Goal: Information Seeking & Learning: Learn about a topic

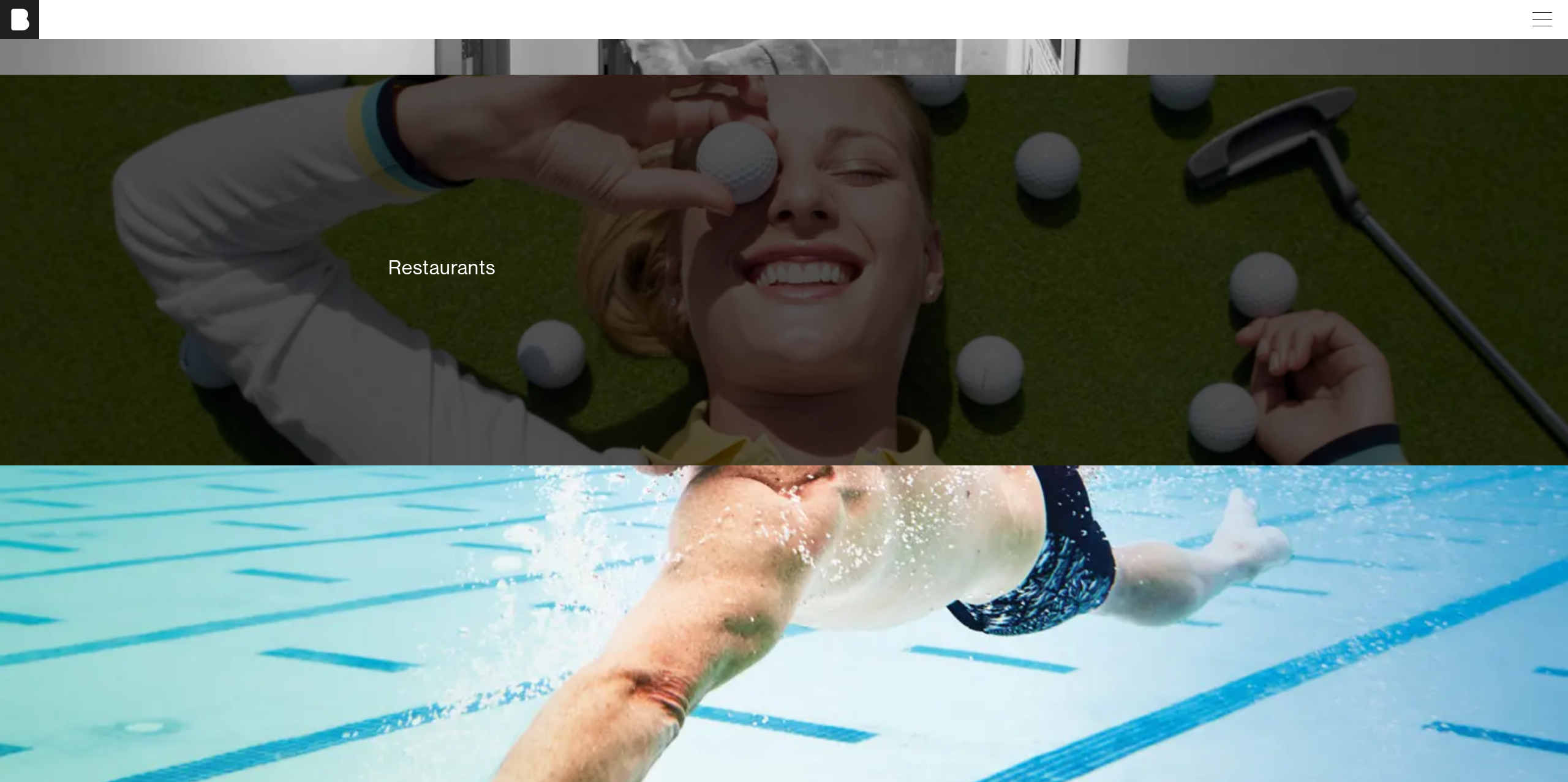
scroll to position [2594, 0]
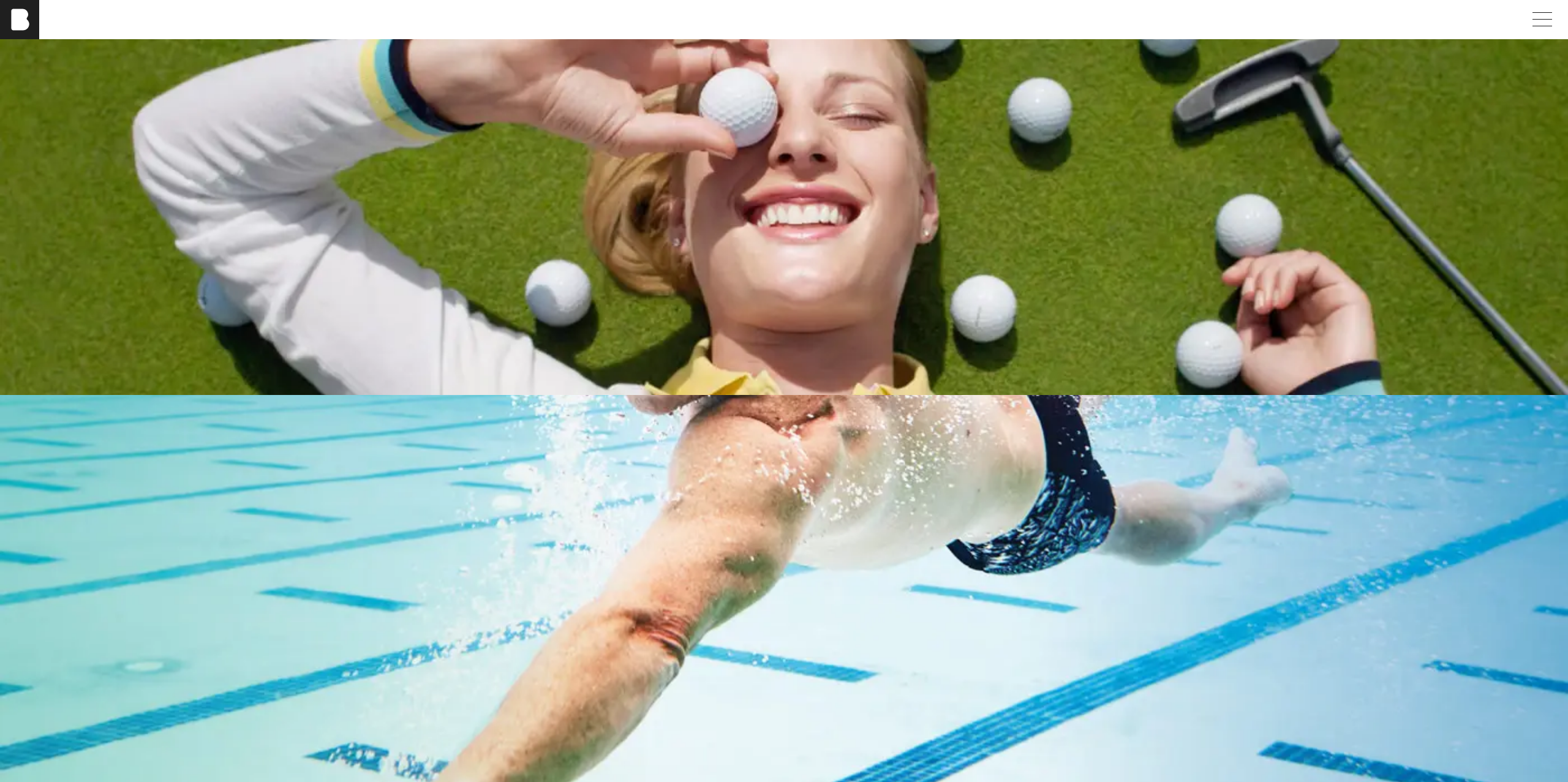
click at [681, 248] on div "Restaurants" at bounding box center [784, 200] width 1568 height 391
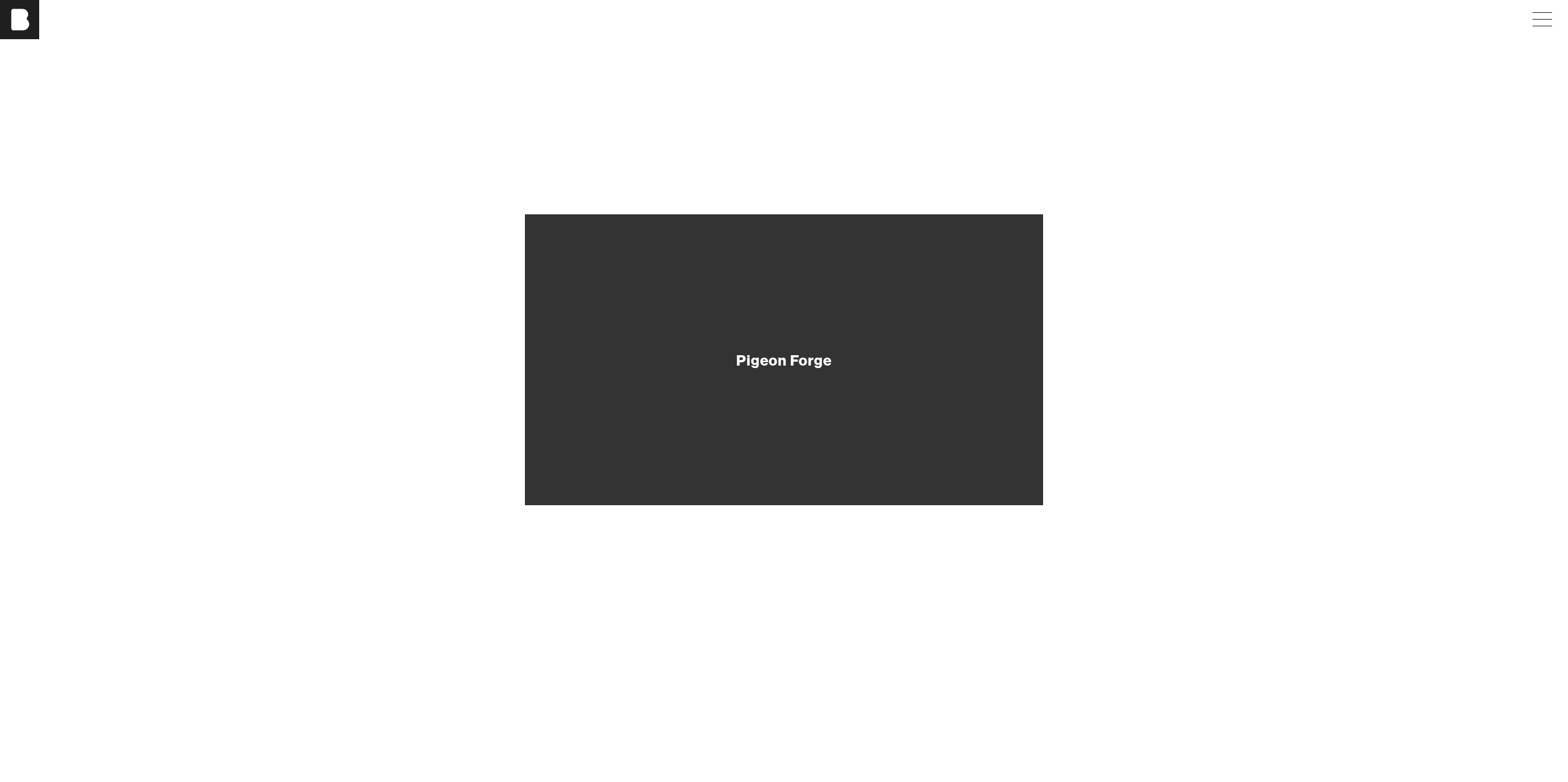
scroll to position [578, 0]
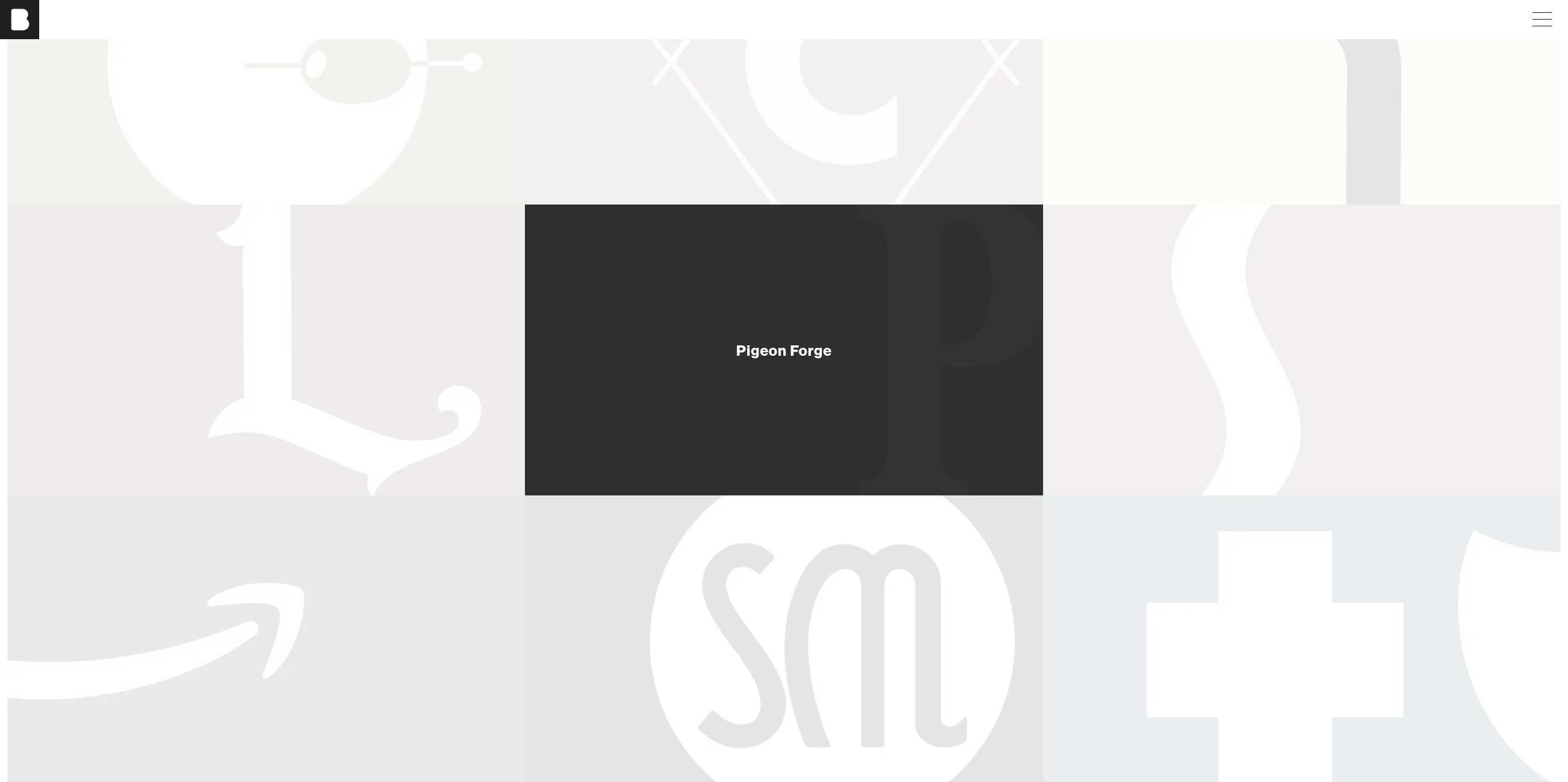
click at [843, 304] on div "Pigeon Forge" at bounding box center [783, 350] width 517 height 291
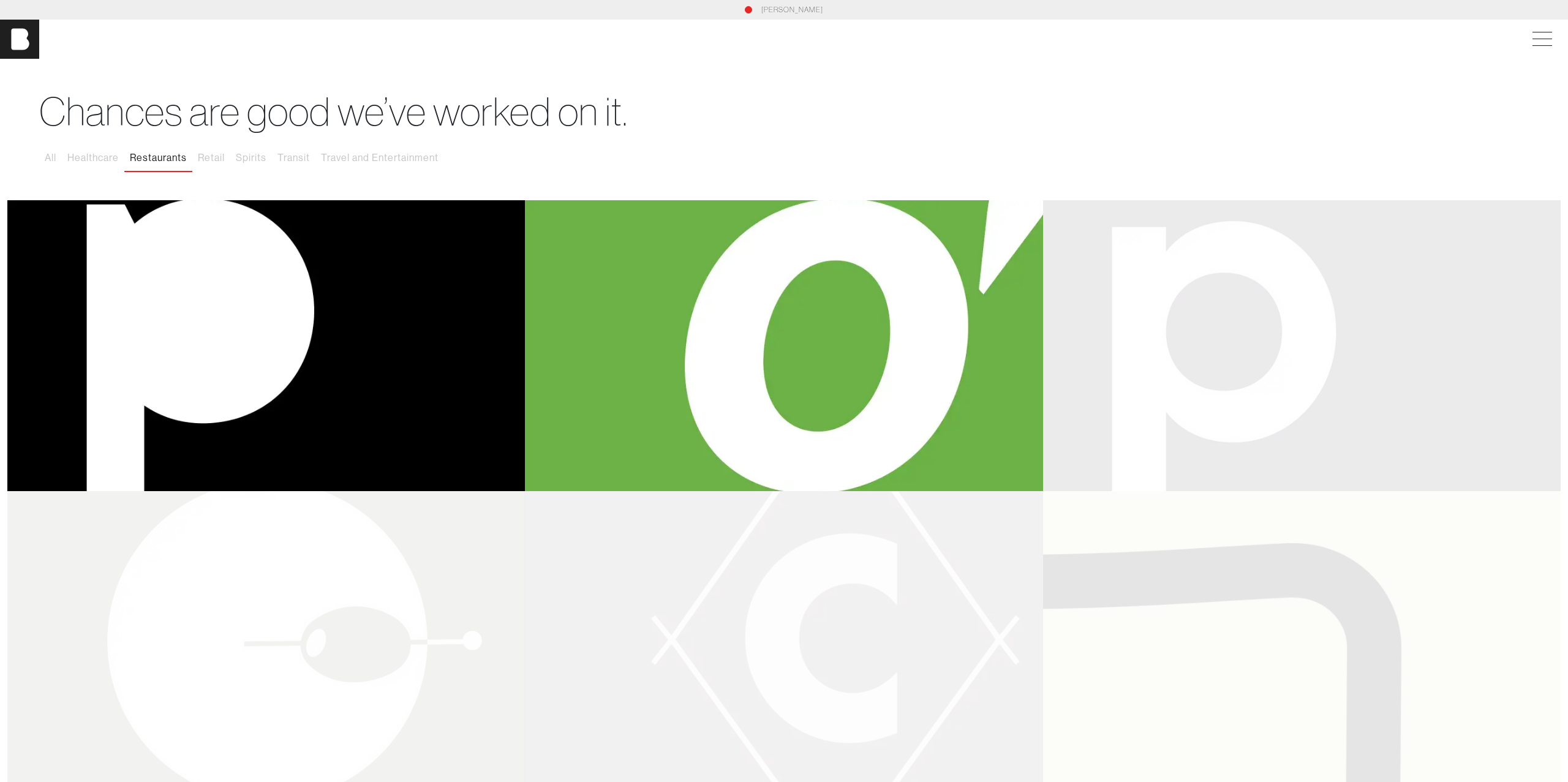
click at [1295, 331] on div "Popshelf" at bounding box center [1302, 345] width 517 height 291
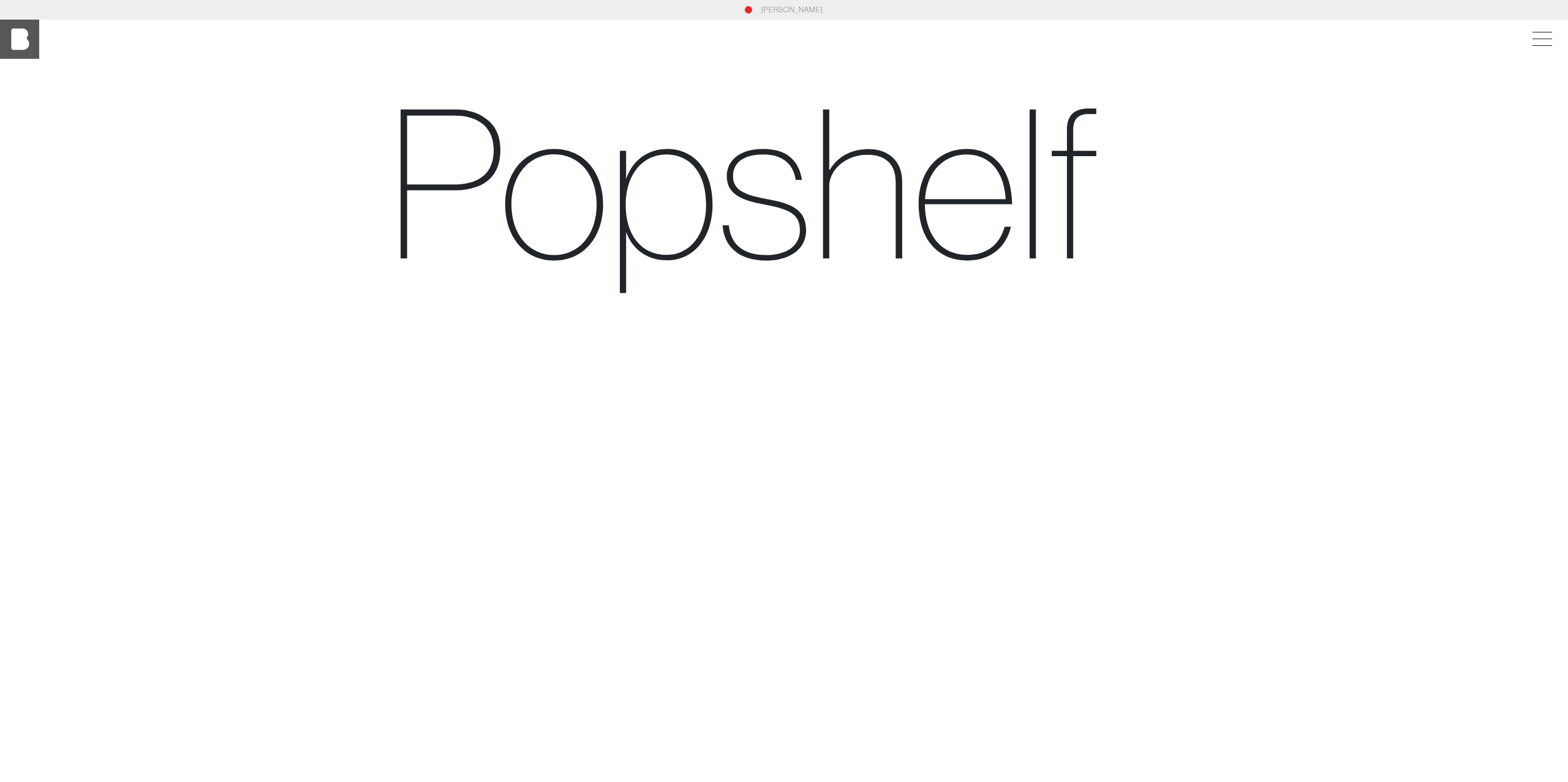
click at [24, 53] on img at bounding box center [19, 39] width 39 height 39
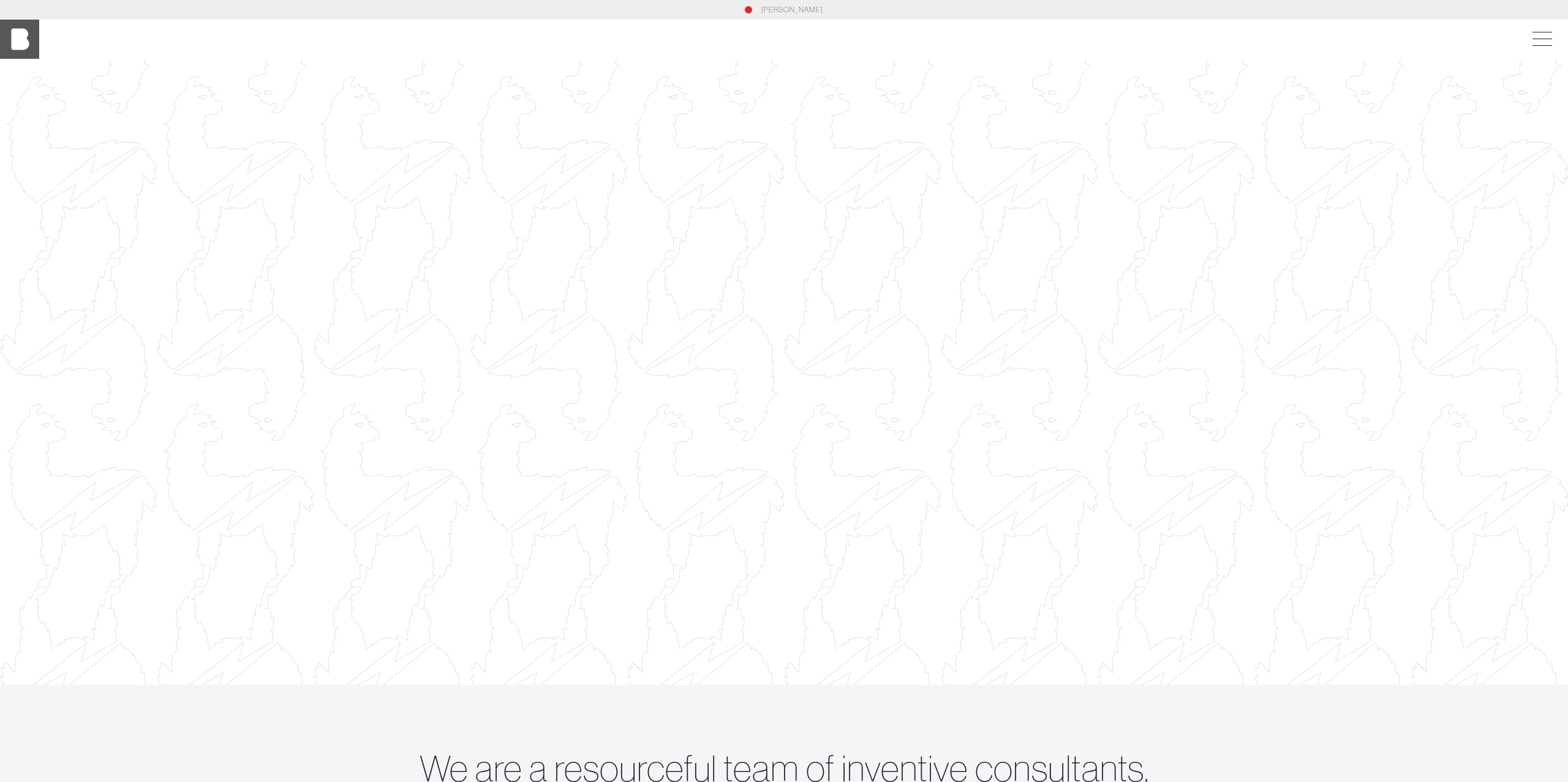
click at [29, 39] on img at bounding box center [19, 39] width 39 height 39
click at [28, 40] on img at bounding box center [19, 39] width 39 height 39
click at [21, 37] on img at bounding box center [19, 39] width 39 height 39
click at [1512, 50] on div "[PERSON_NAME]" at bounding box center [784, 39] width 1568 height 39
click at [1547, 37] on span at bounding box center [1539, 39] width 28 height 22
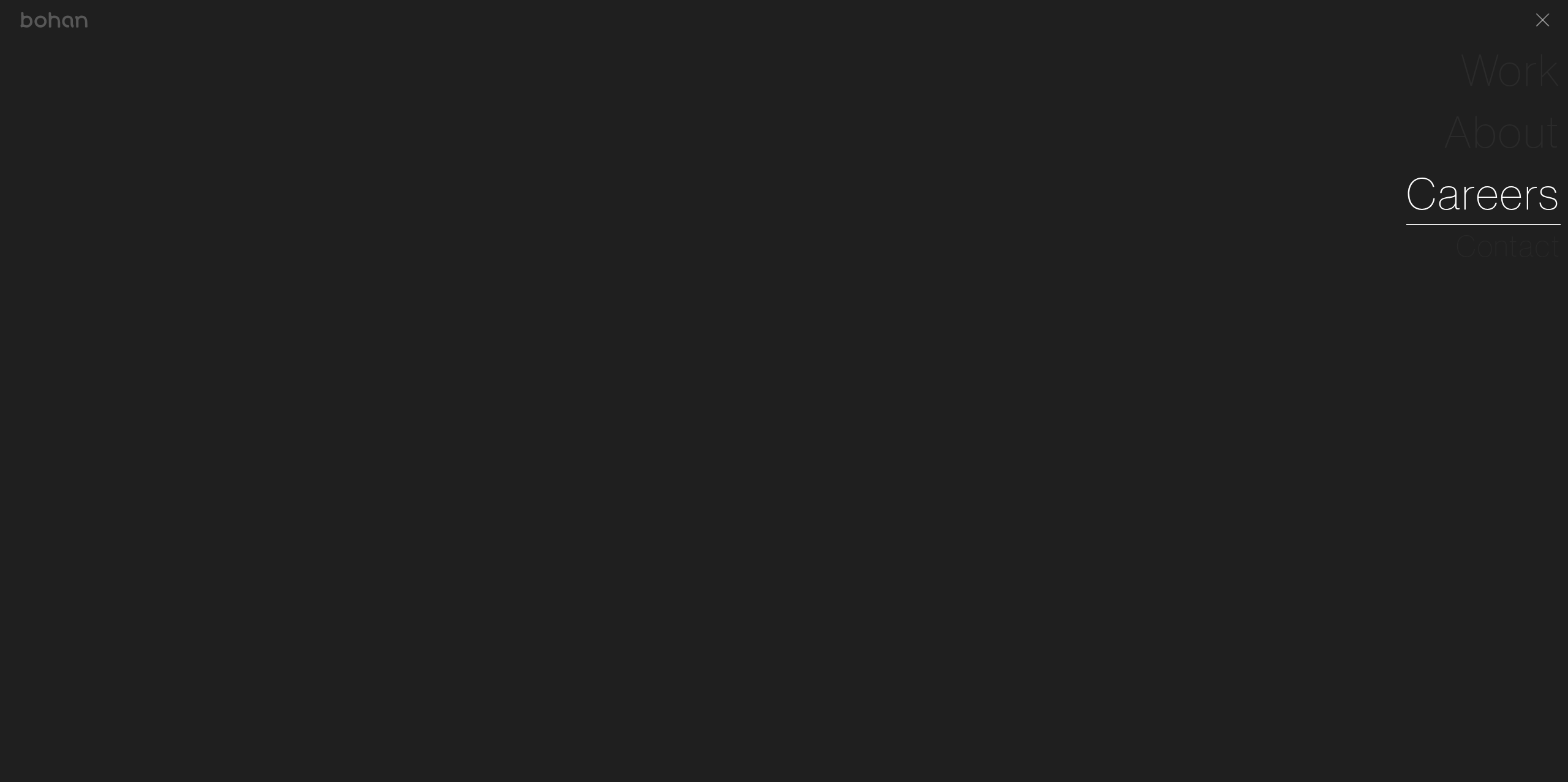
click at [1488, 200] on link "Careers" at bounding box center [1483, 193] width 155 height 62
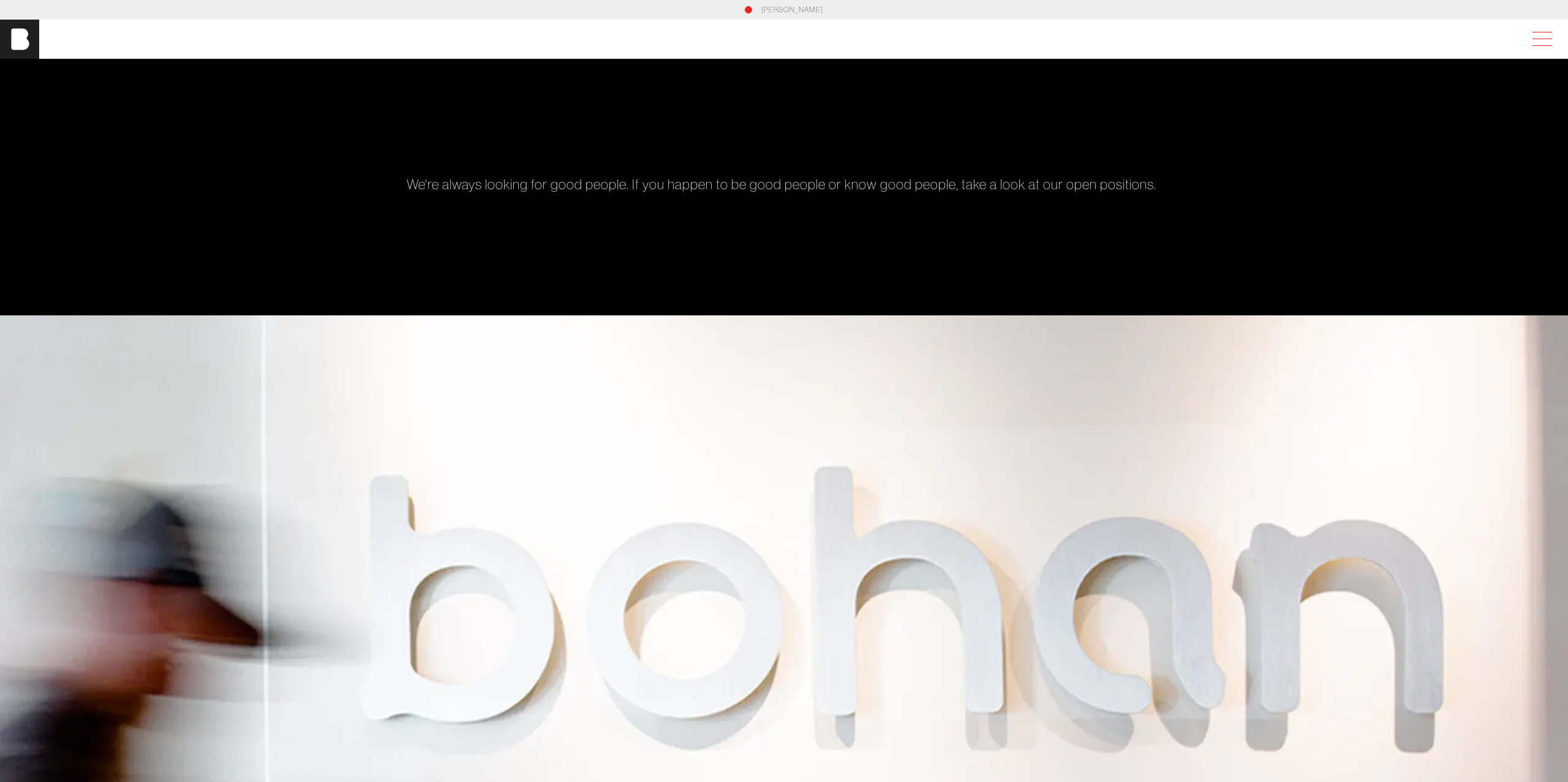
click at [1543, 41] on span at bounding box center [1539, 39] width 28 height 22
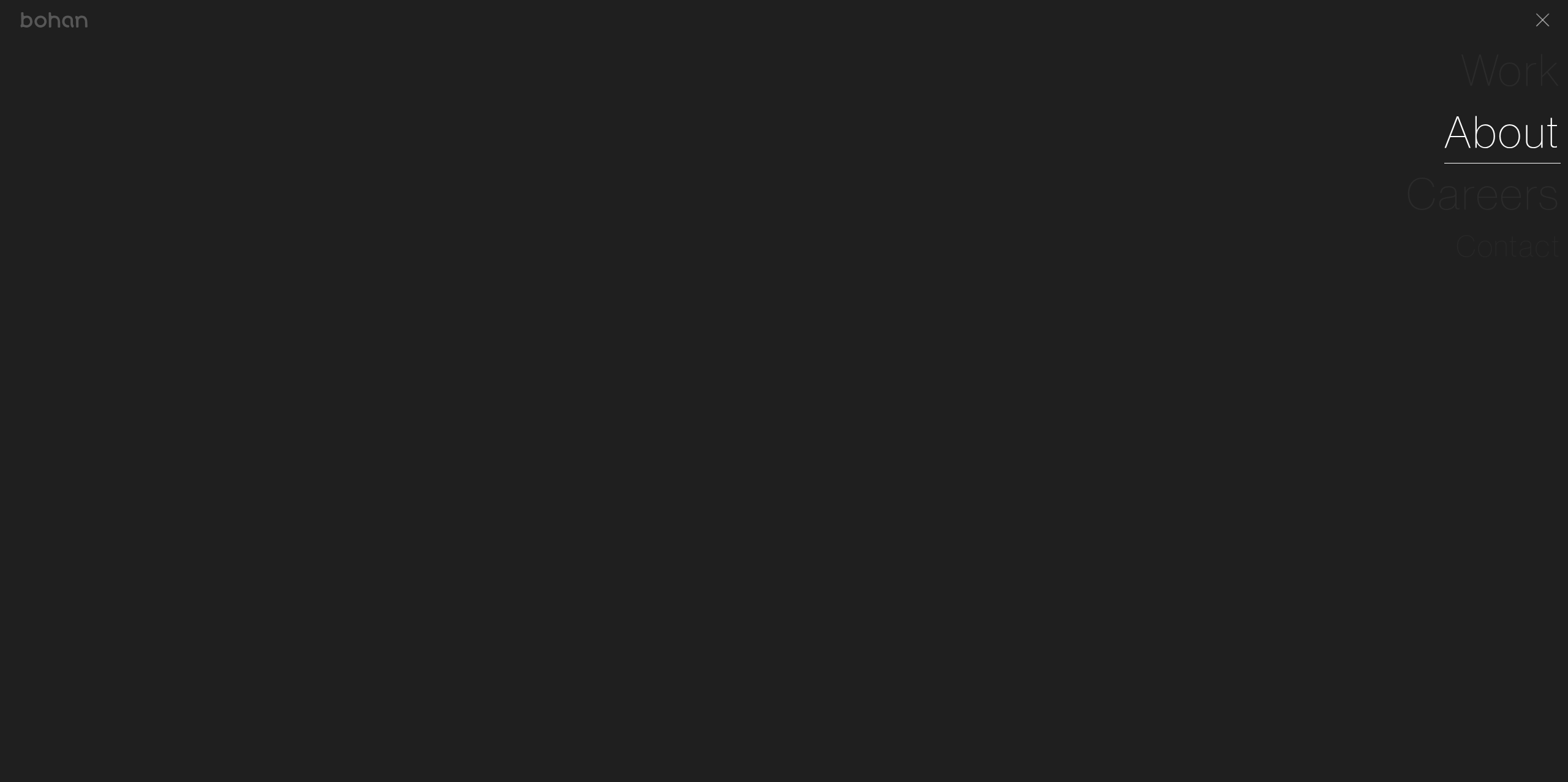
click at [1482, 133] on link "About" at bounding box center [1502, 132] width 117 height 62
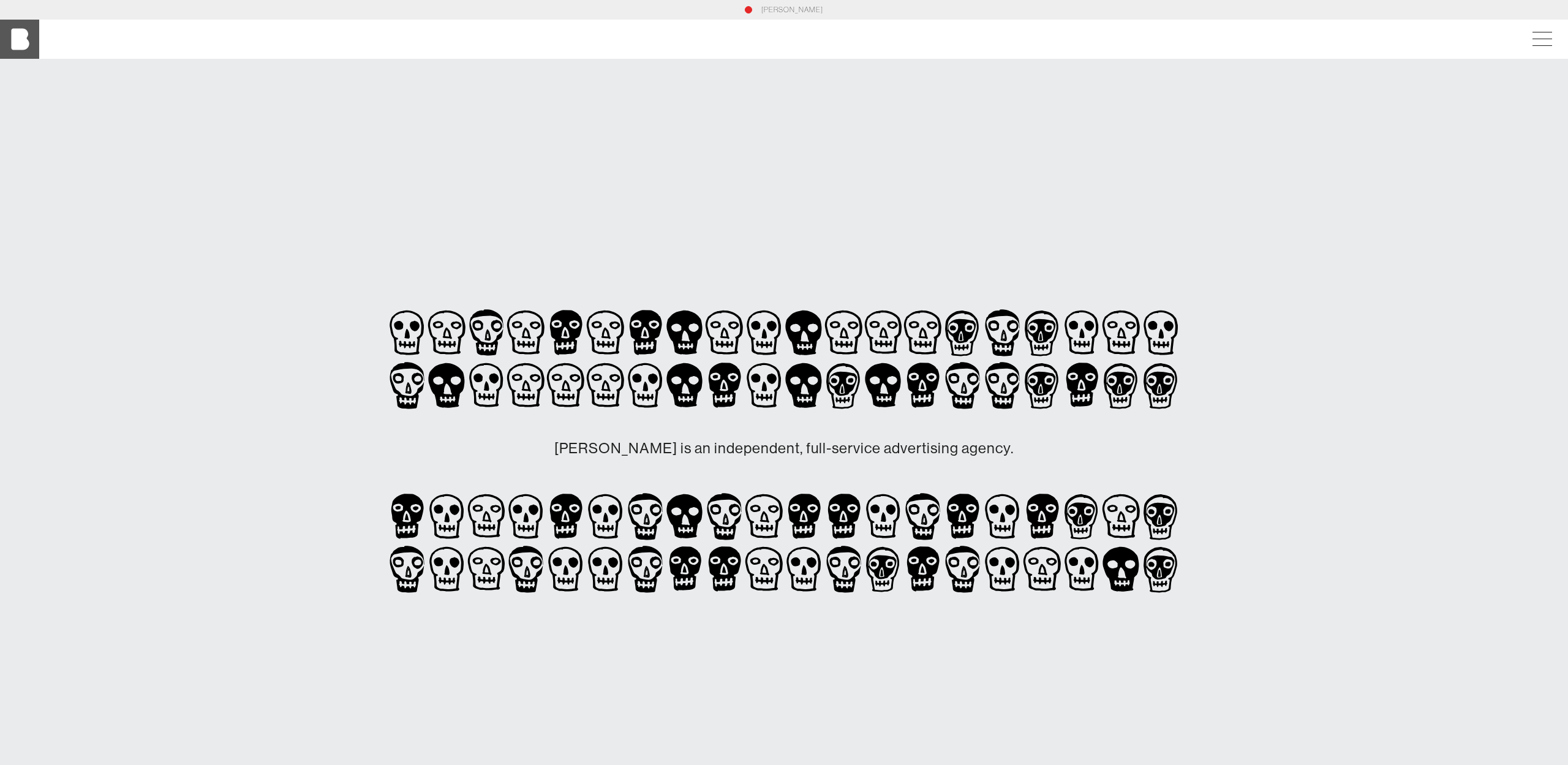
click at [21, 39] on img at bounding box center [19, 39] width 39 height 39
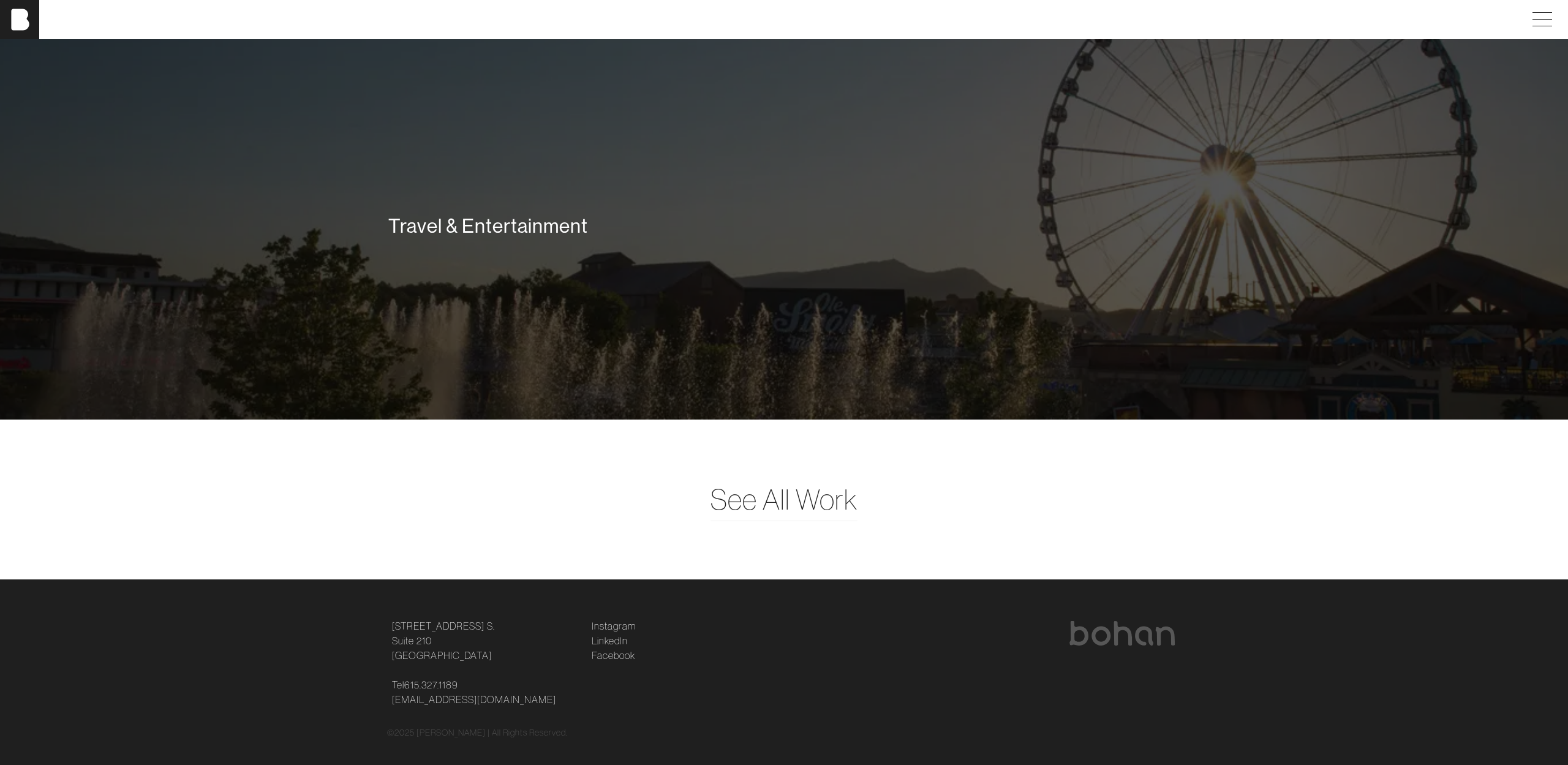
scroll to position [3684, 0]
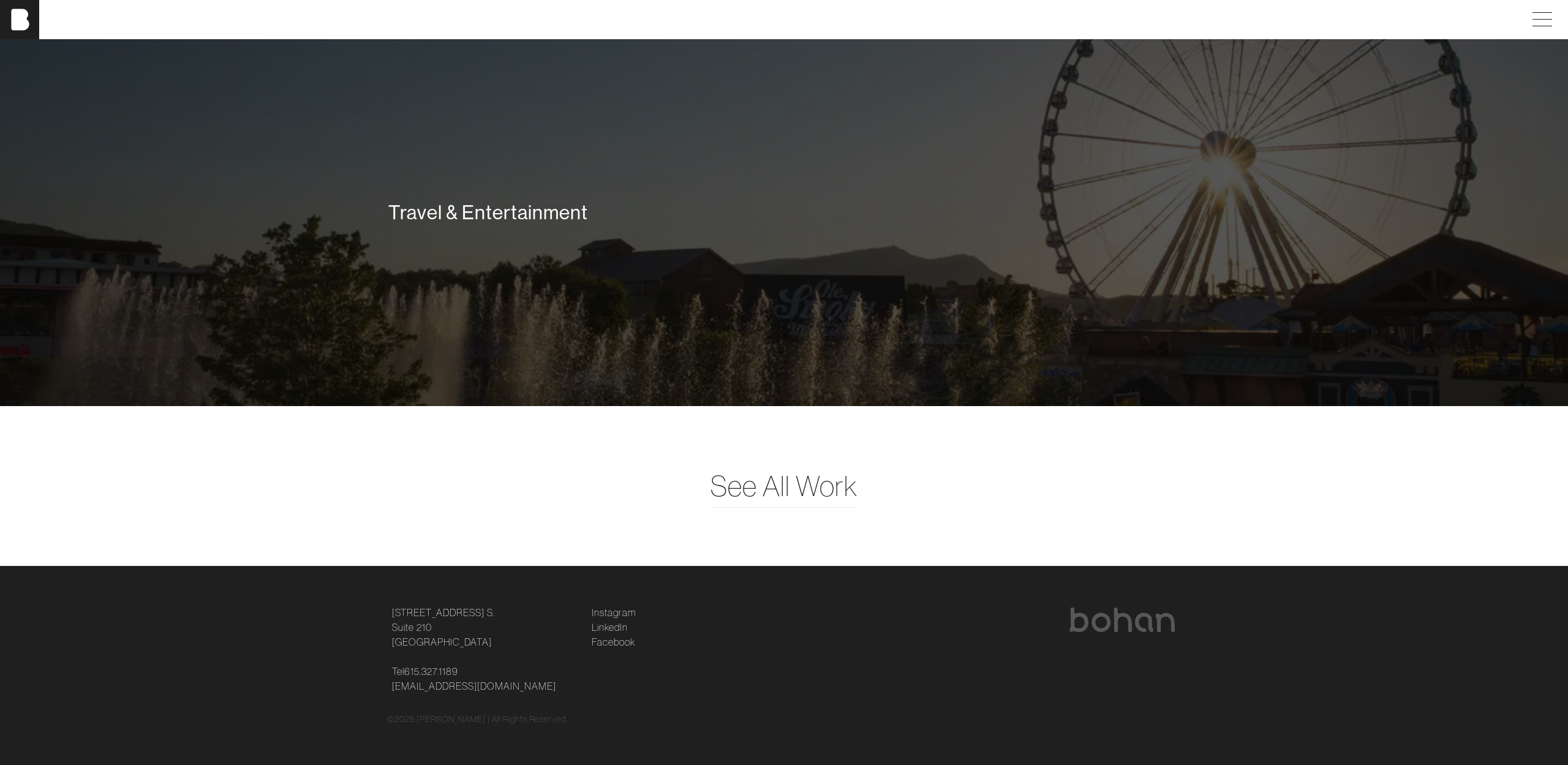
click at [551, 152] on div "Travel & Entertainment" at bounding box center [784, 215] width 1568 height 382
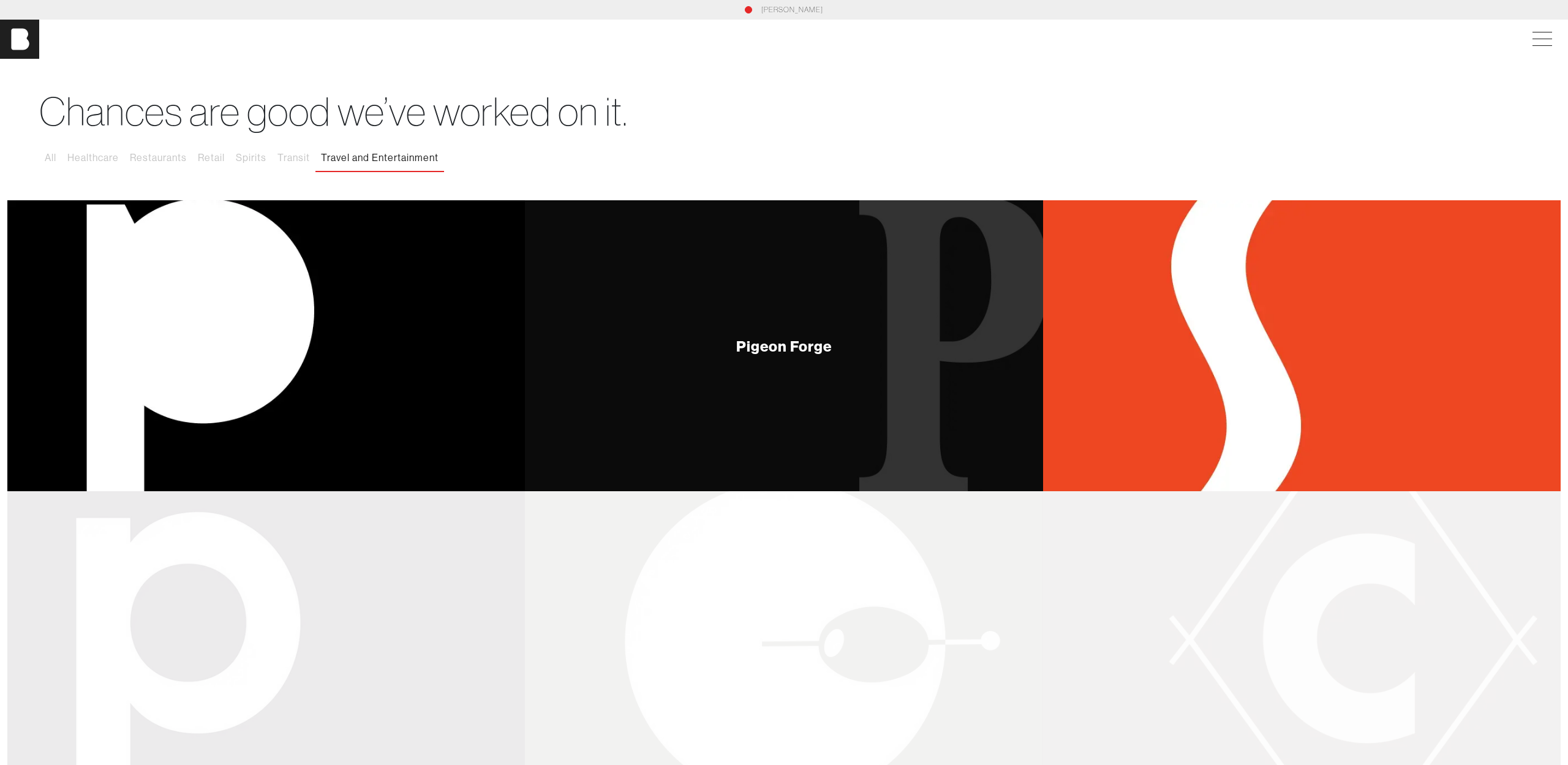
click at [730, 306] on div "Pigeon Forge" at bounding box center [783, 345] width 517 height 291
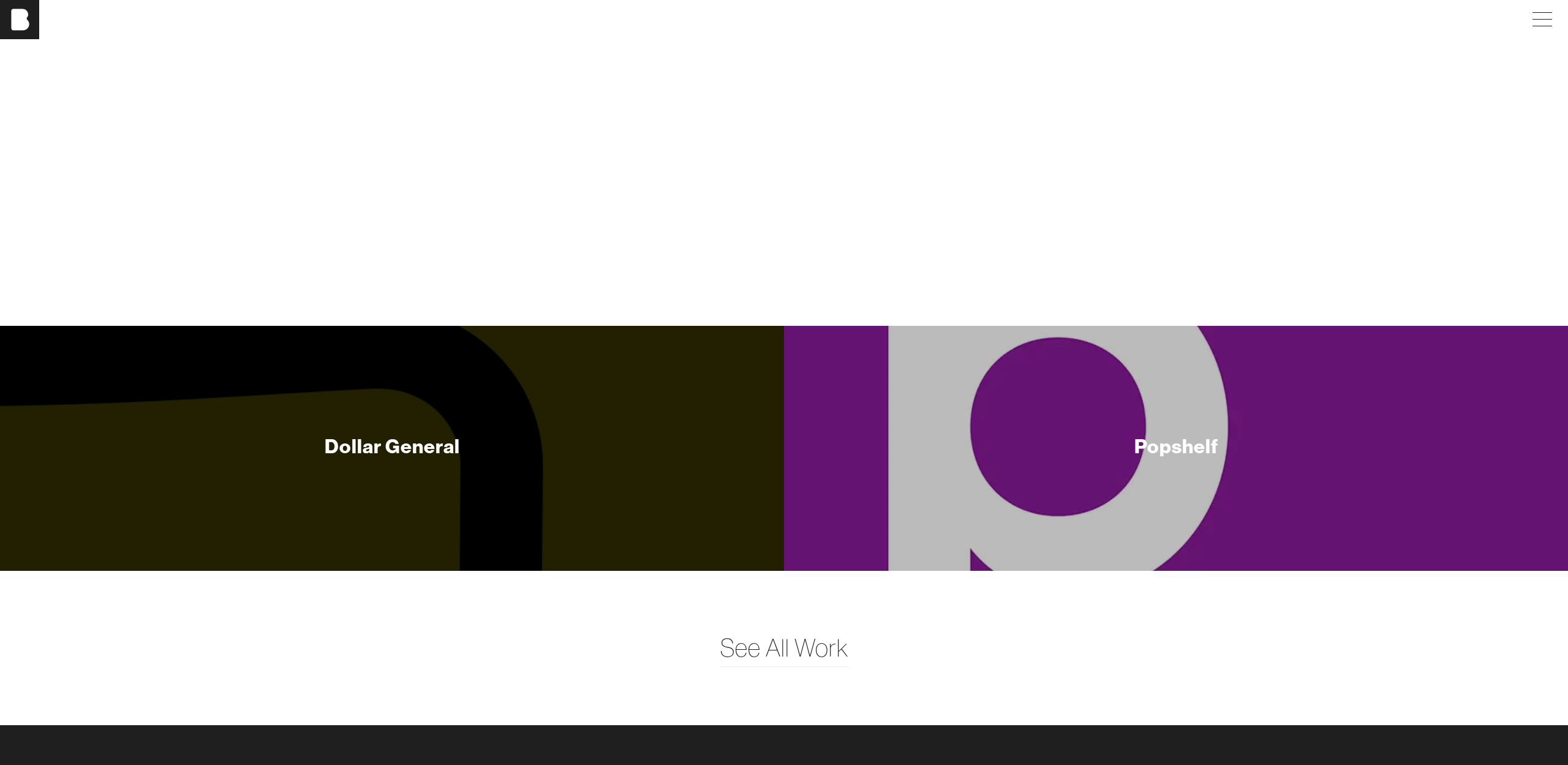
scroll to position [8803, 0]
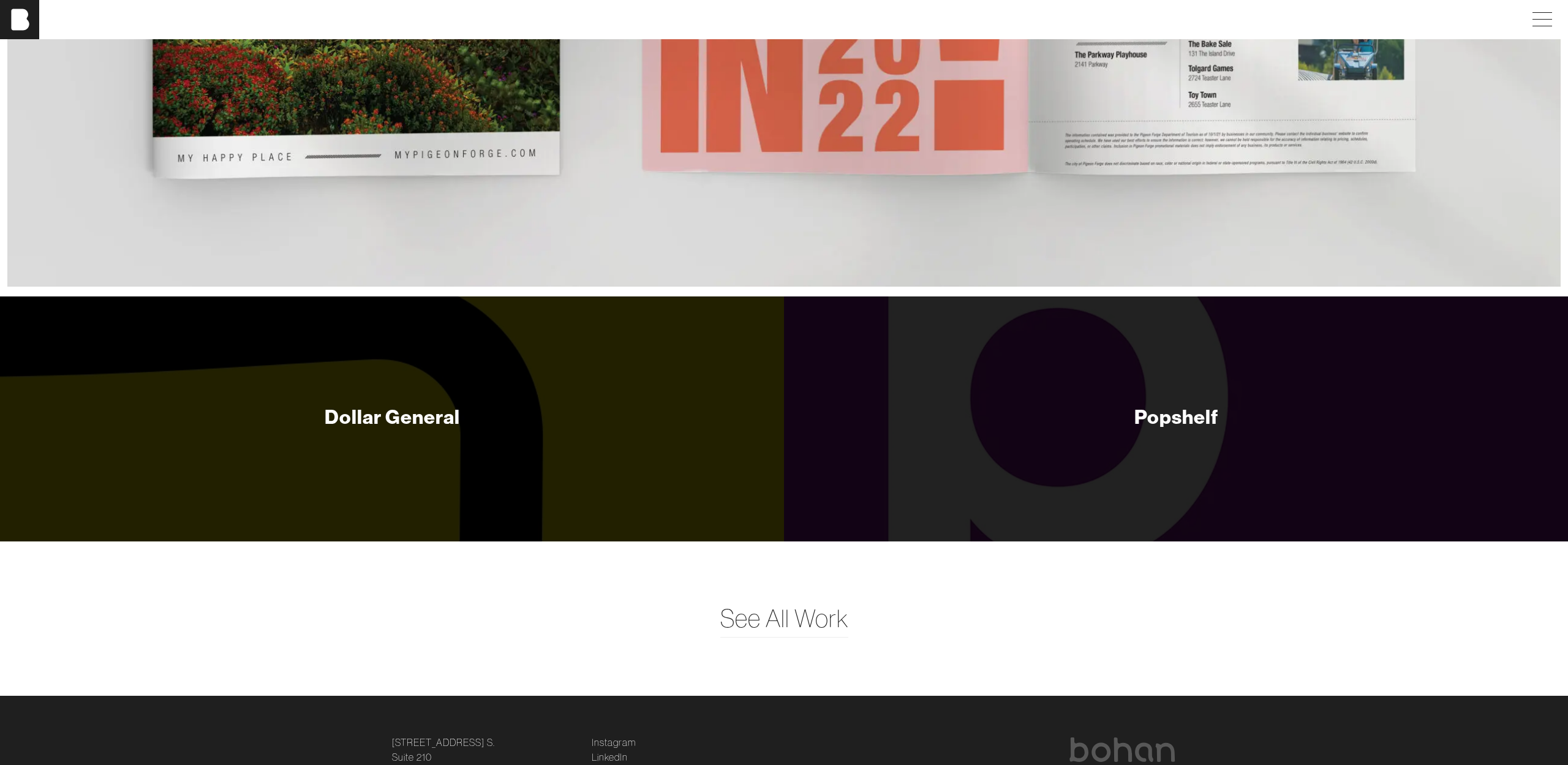
click at [608, 424] on div "Dollar General" at bounding box center [392, 419] width 784 height 245
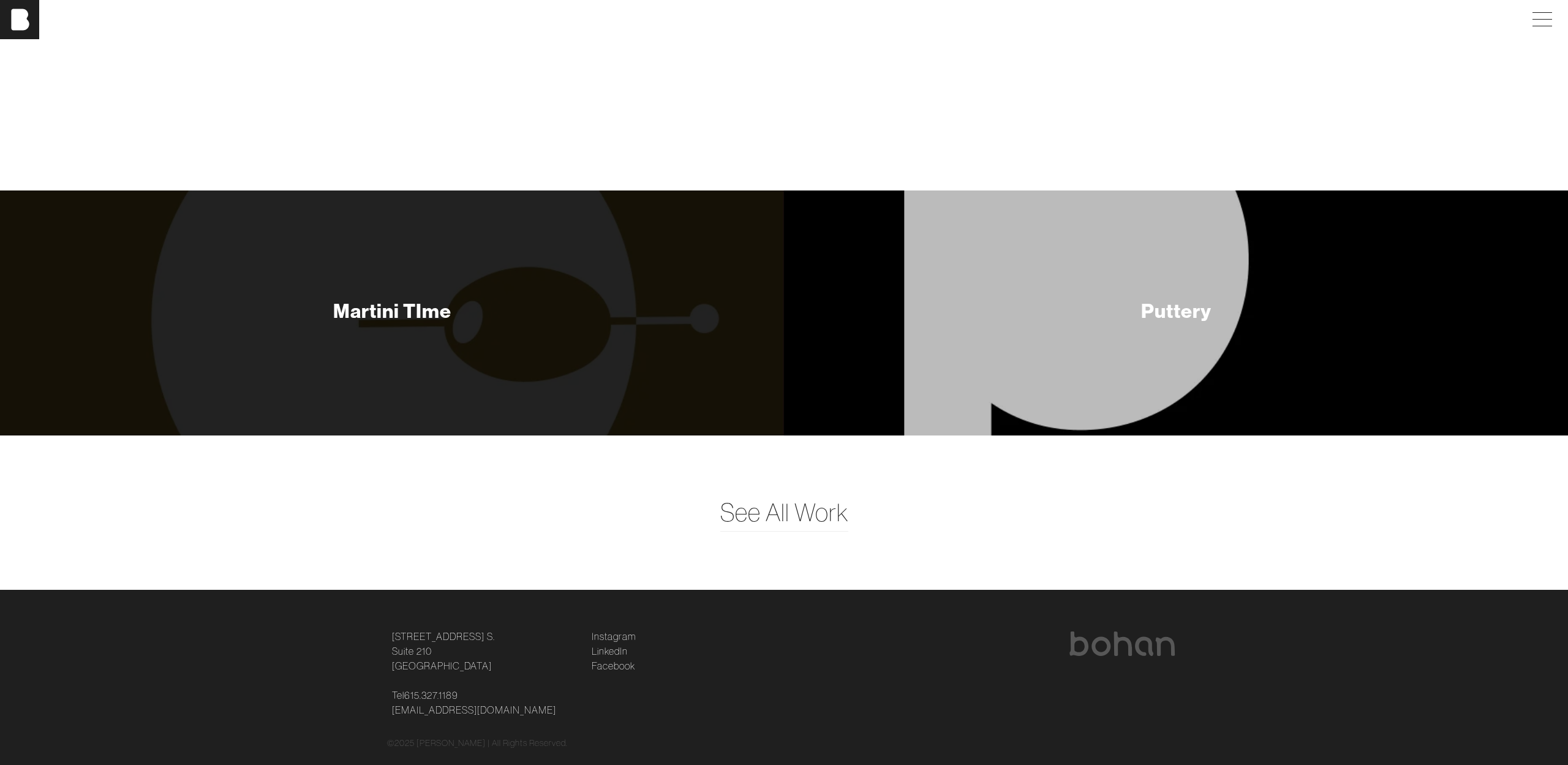
scroll to position [6325, 0]
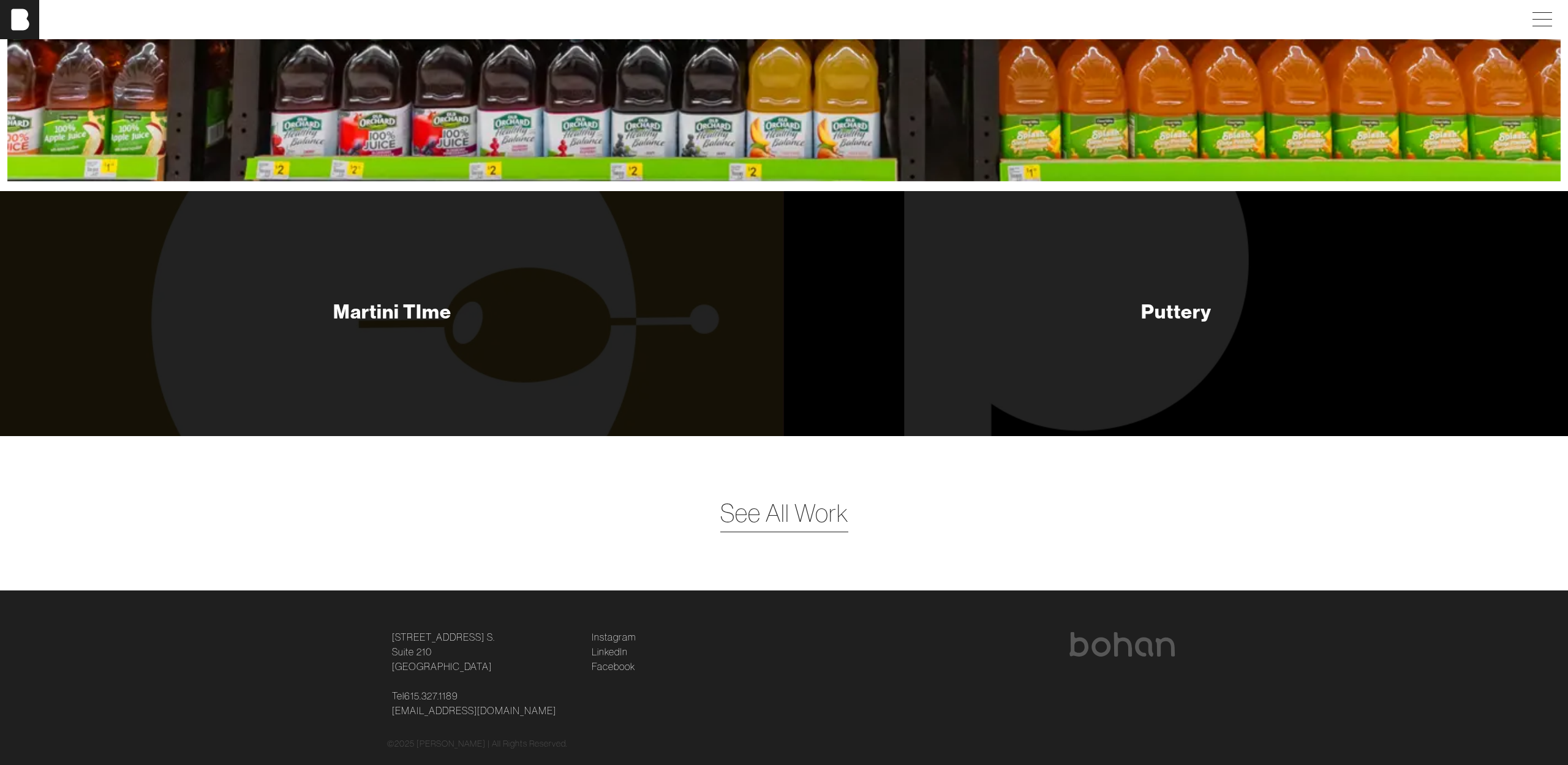
click at [799, 495] on span "See All Work" at bounding box center [784, 513] width 128 height 37
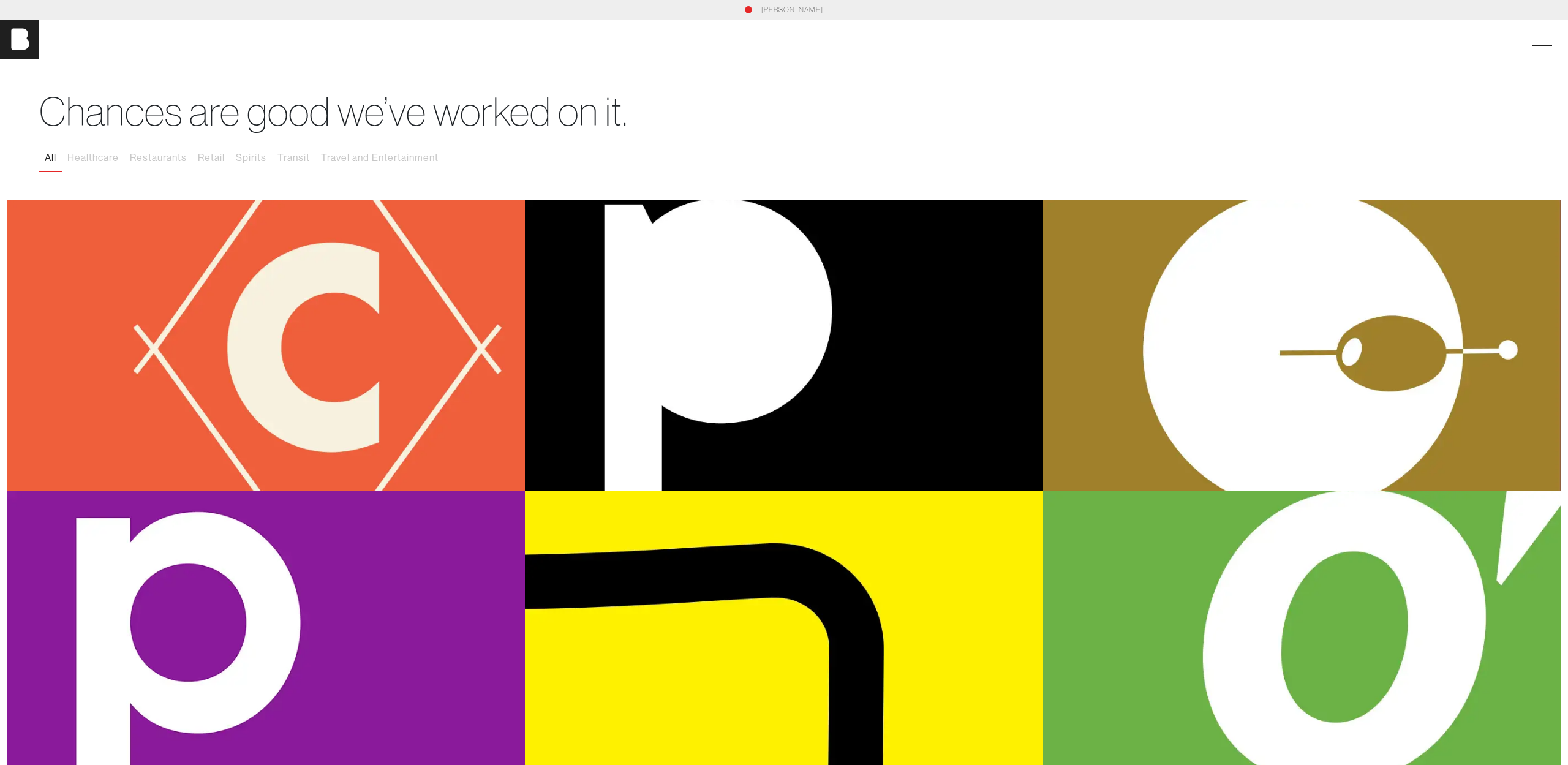
click at [278, 375] on div "Coop & Run" at bounding box center [266, 345] width 517 height 291
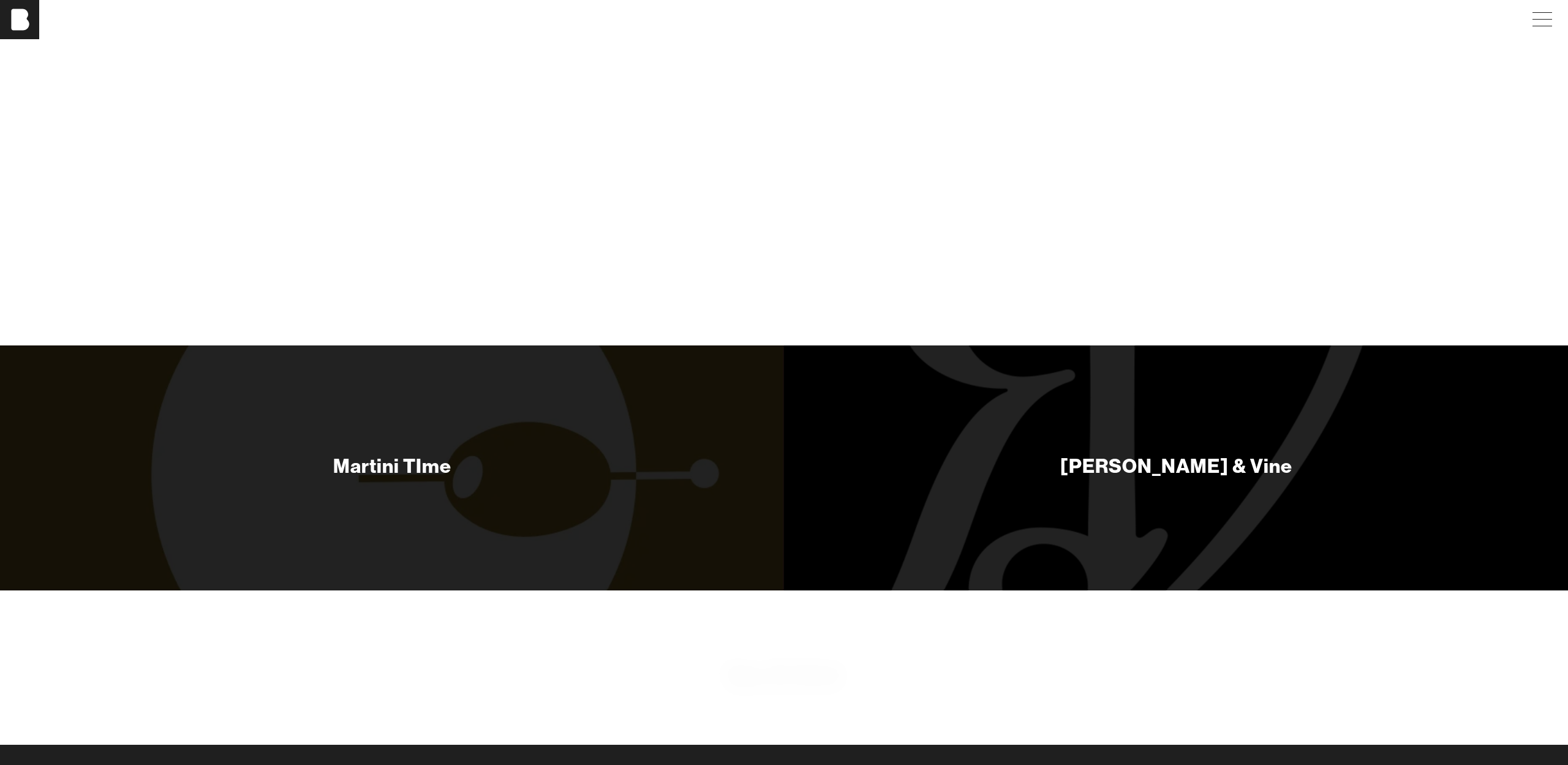
scroll to position [8079, 0]
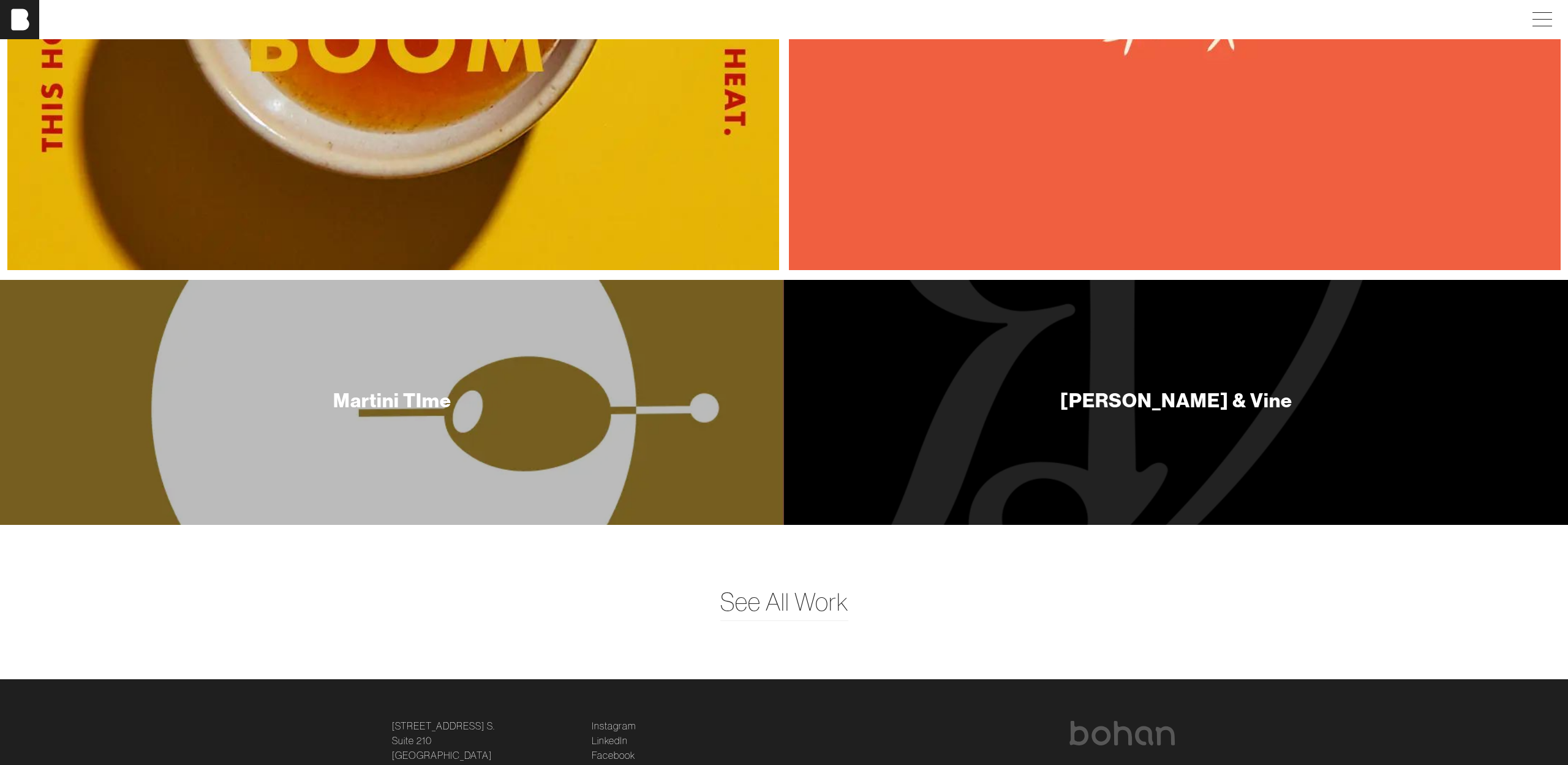
click at [450, 409] on div "Martini TIme" at bounding box center [392, 399] width 118 height 24
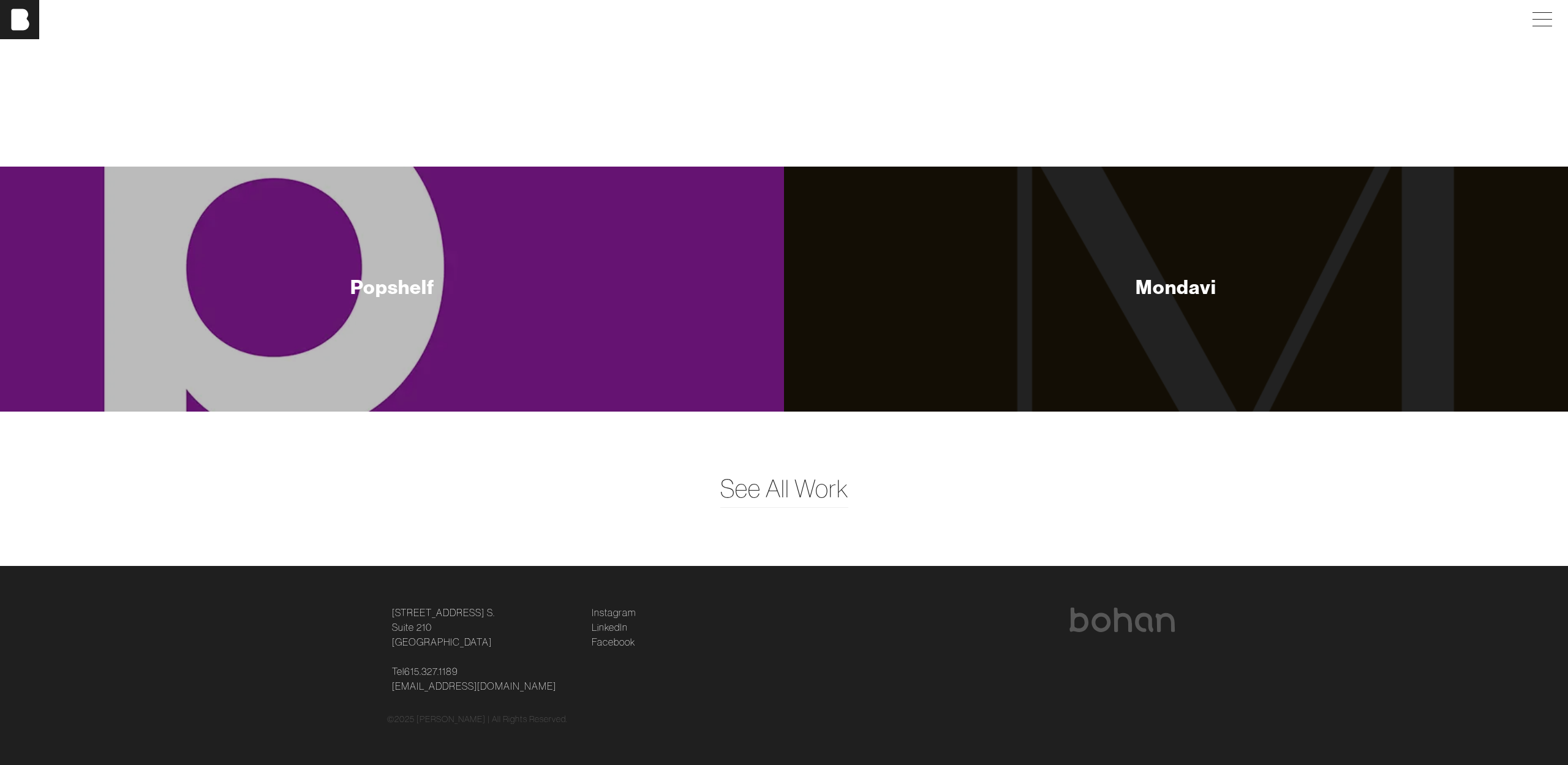
scroll to position [7752, 0]
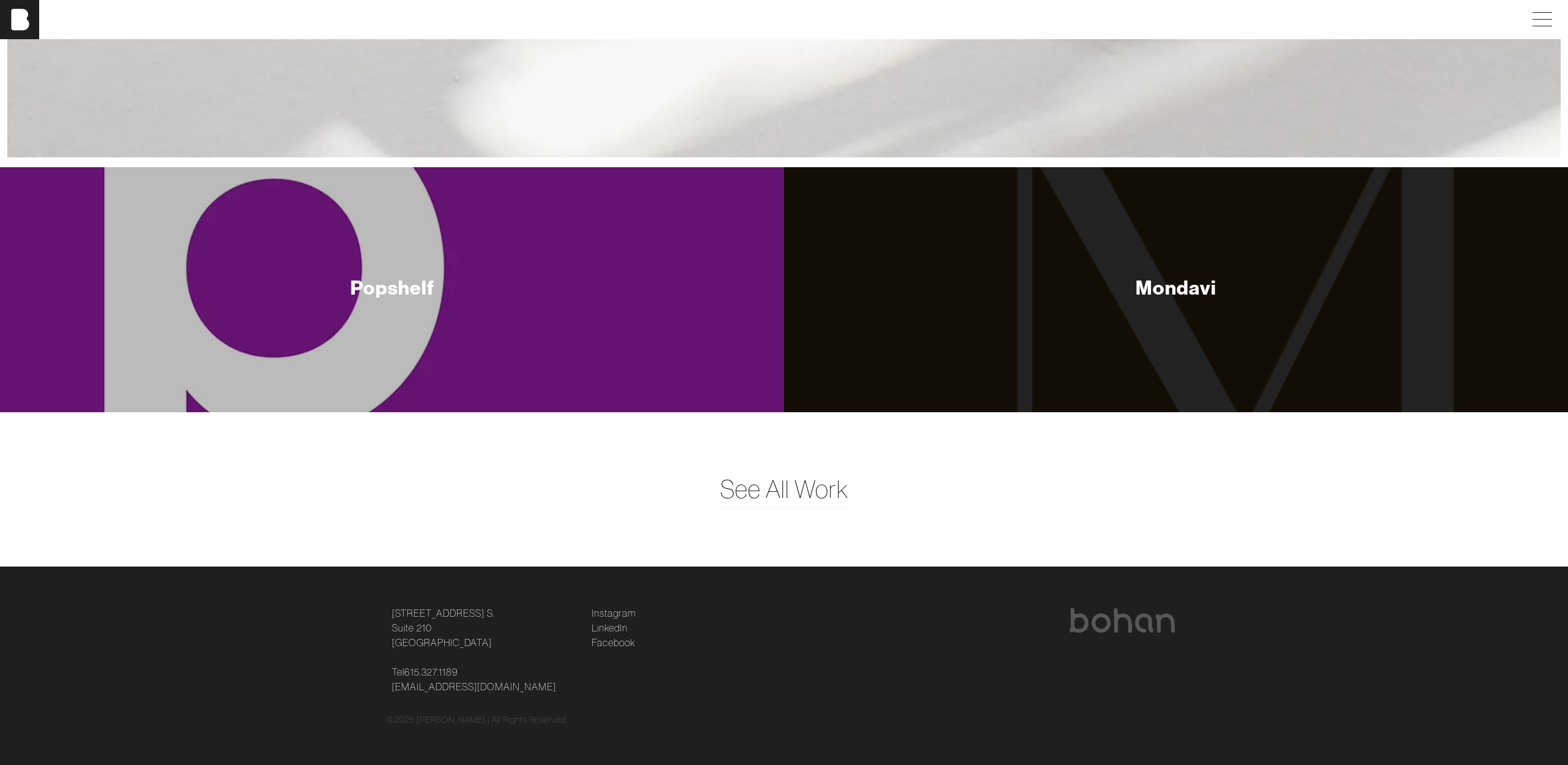
click at [393, 289] on div "Popshelf" at bounding box center [392, 287] width 84 height 24
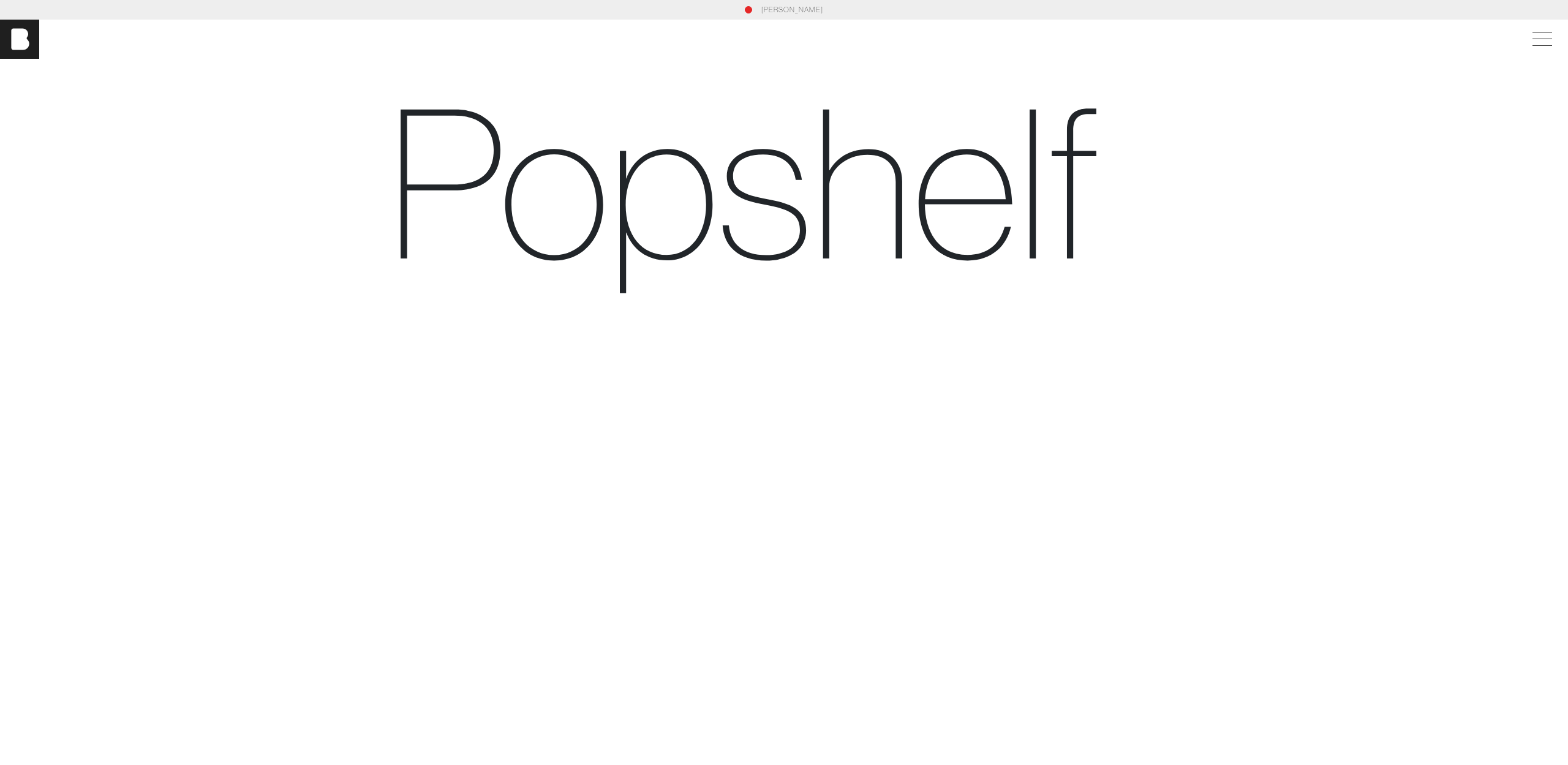
click at [1543, 28] on div "[PERSON_NAME]" at bounding box center [784, 39] width 1568 height 39
click at [1540, 39] on span at bounding box center [1539, 39] width 28 height 22
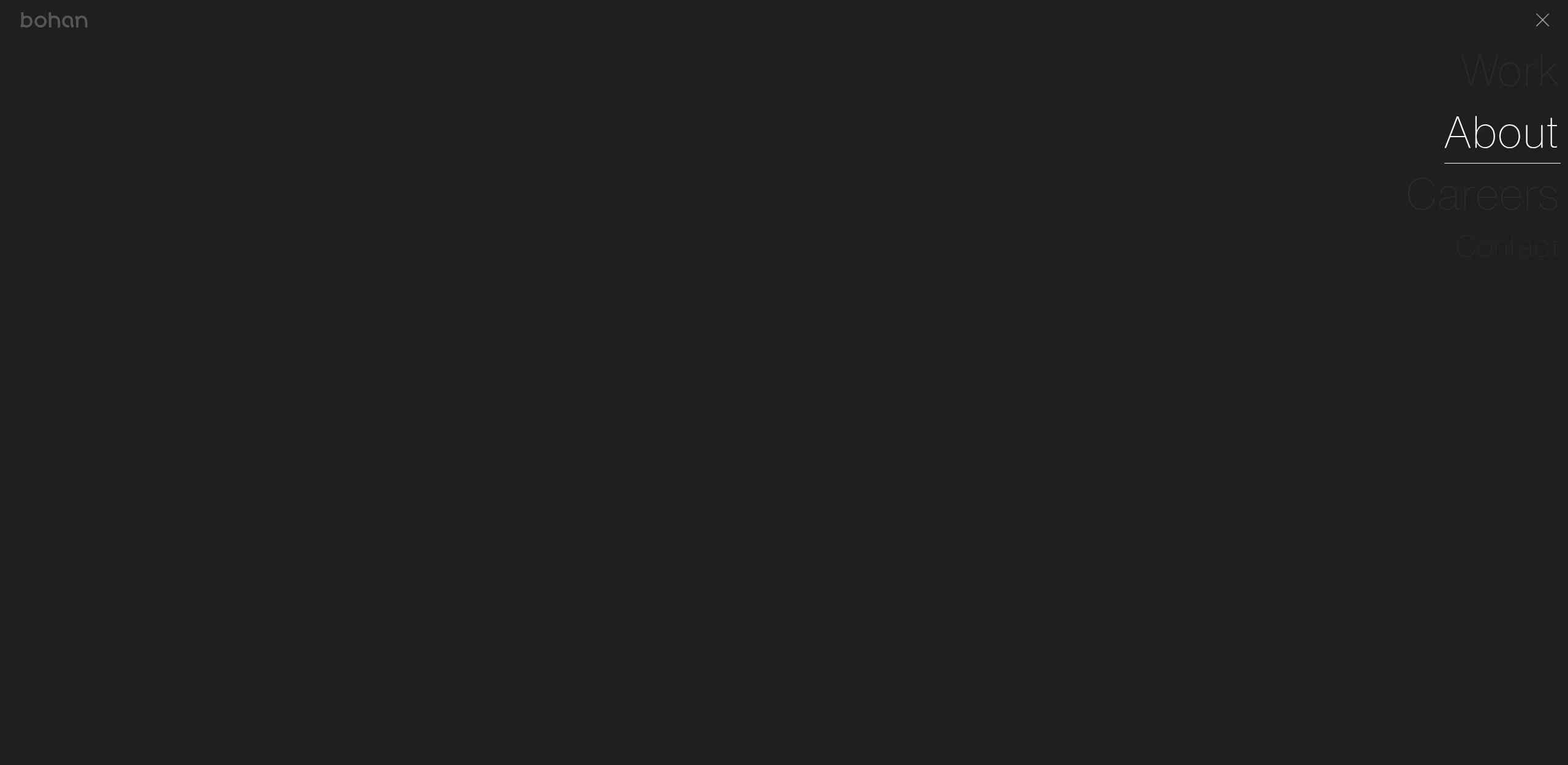
click at [1491, 138] on link "About" at bounding box center [1502, 132] width 117 height 62
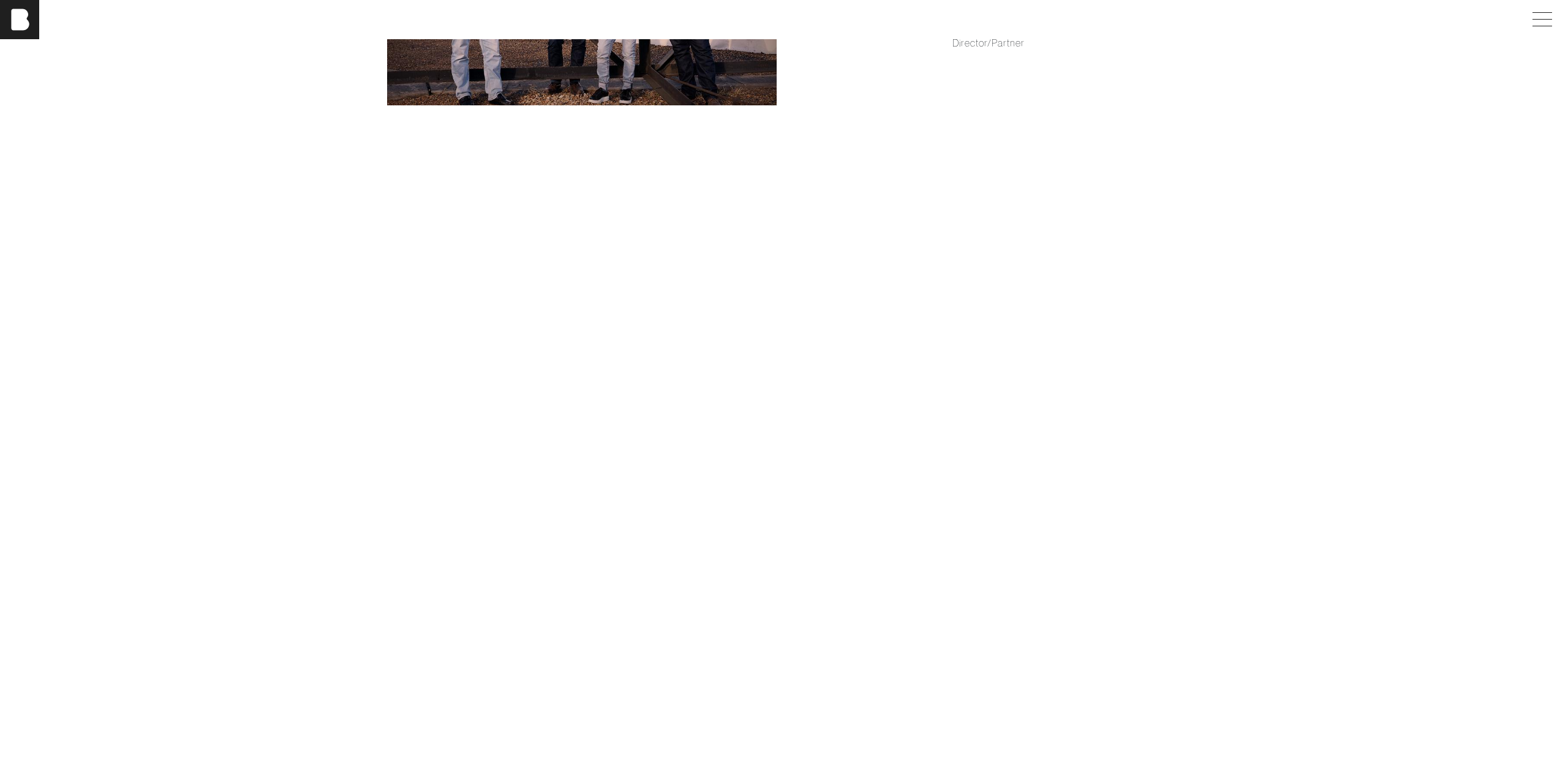
scroll to position [1413, 0]
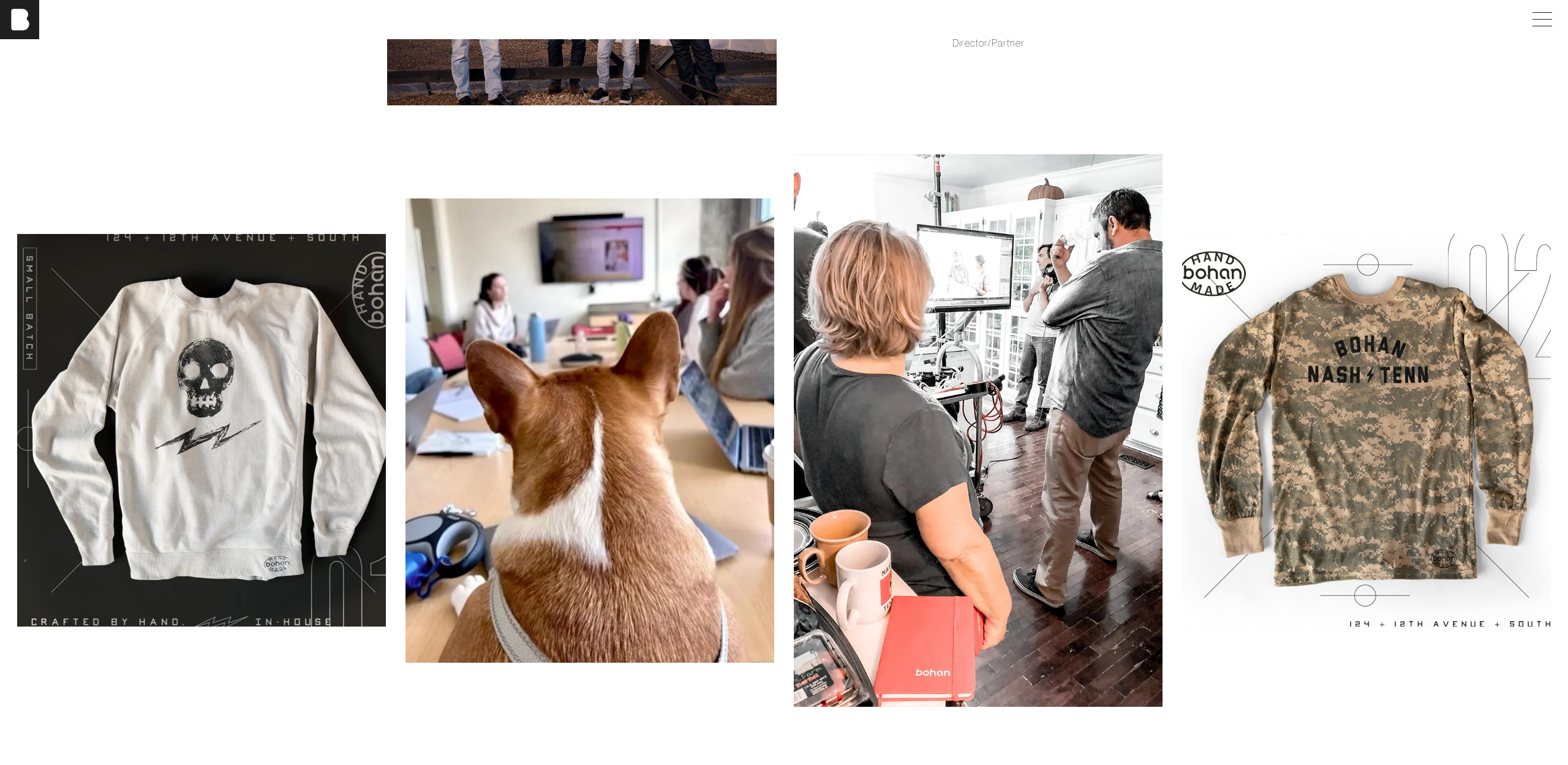
click at [1364, 604] on img at bounding box center [1366, 430] width 369 height 393
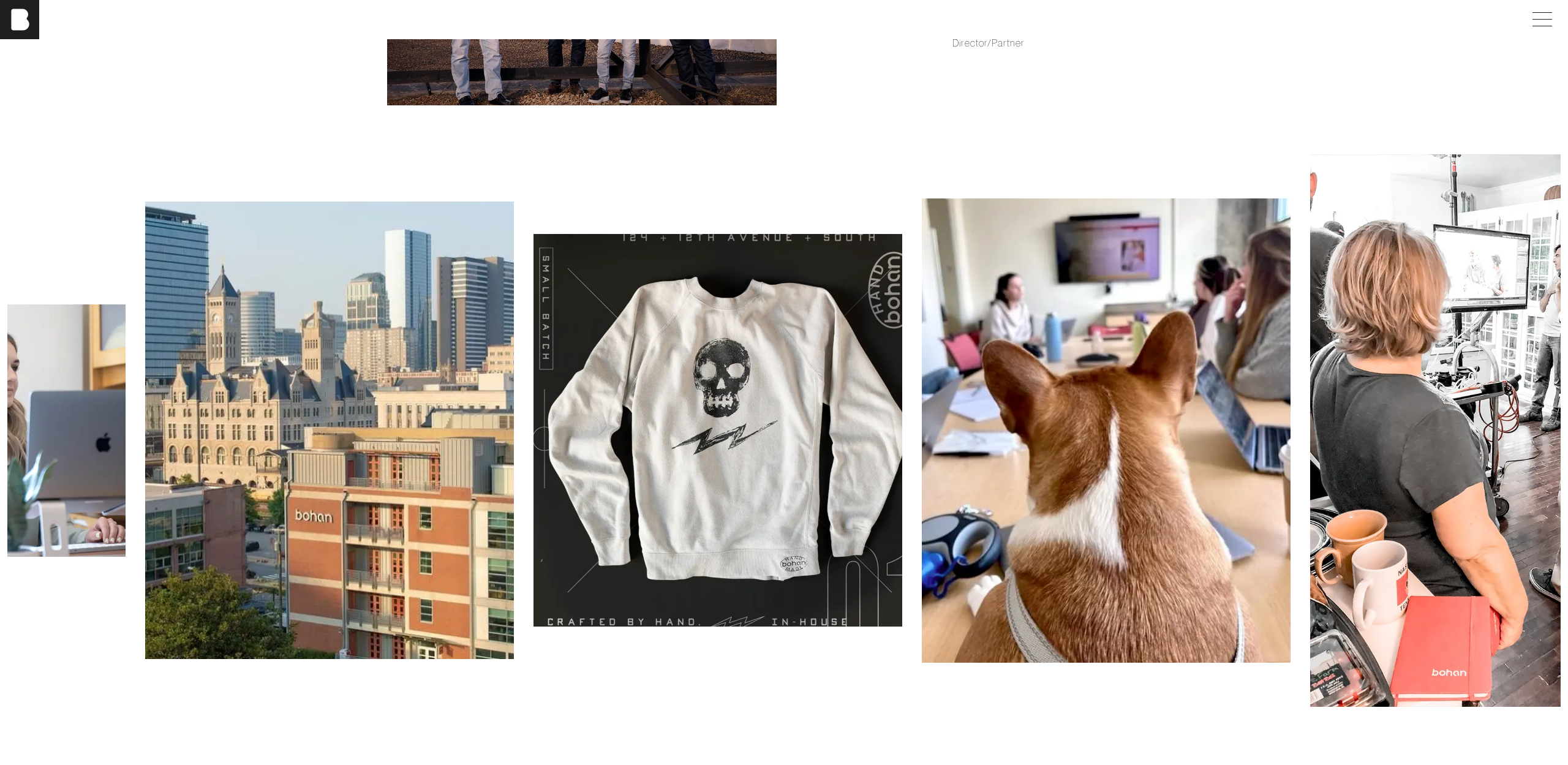
click at [1018, 454] on img at bounding box center [1106, 431] width 369 height 465
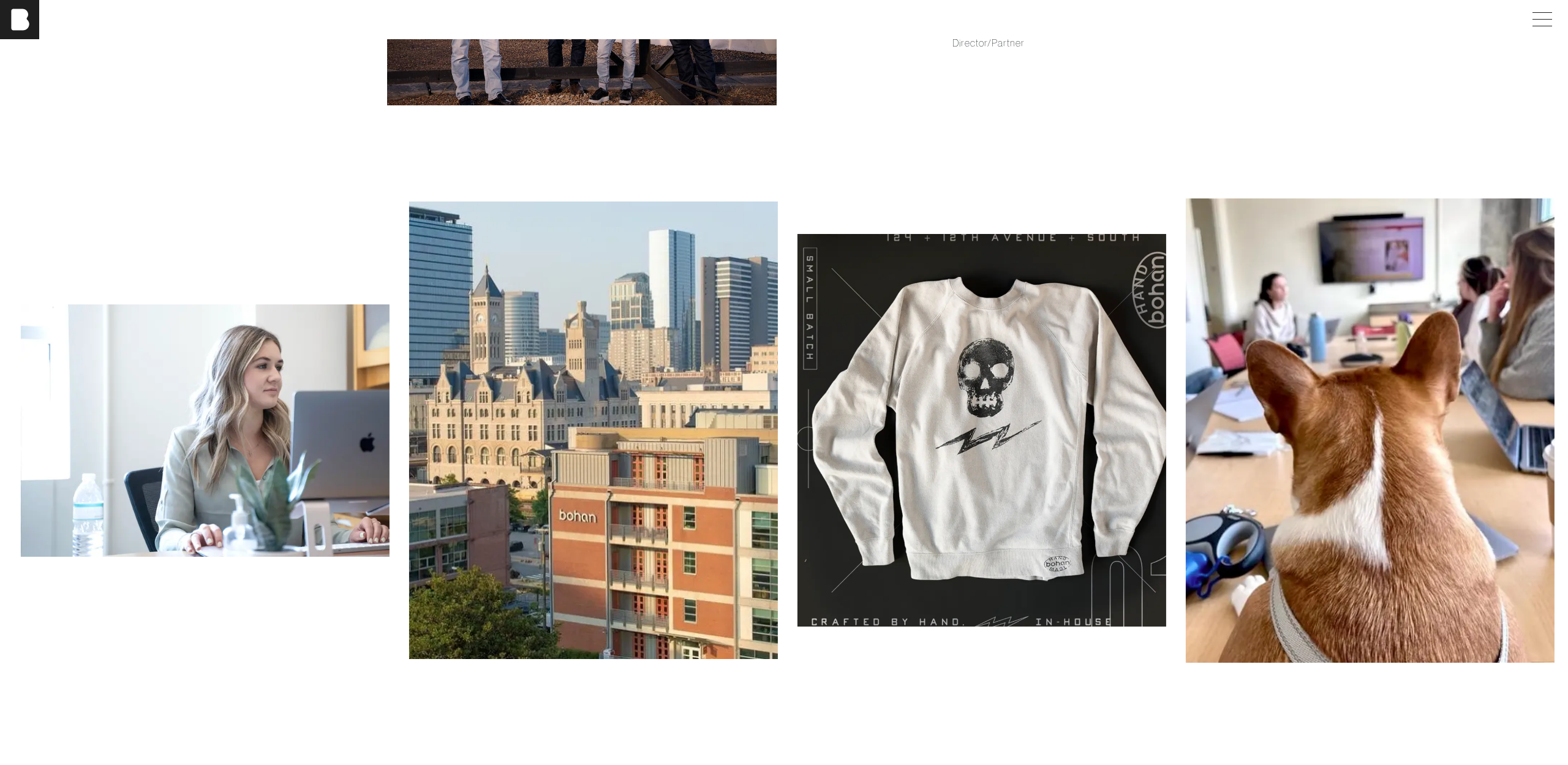
click at [778, 439] on img at bounding box center [593, 430] width 369 height 458
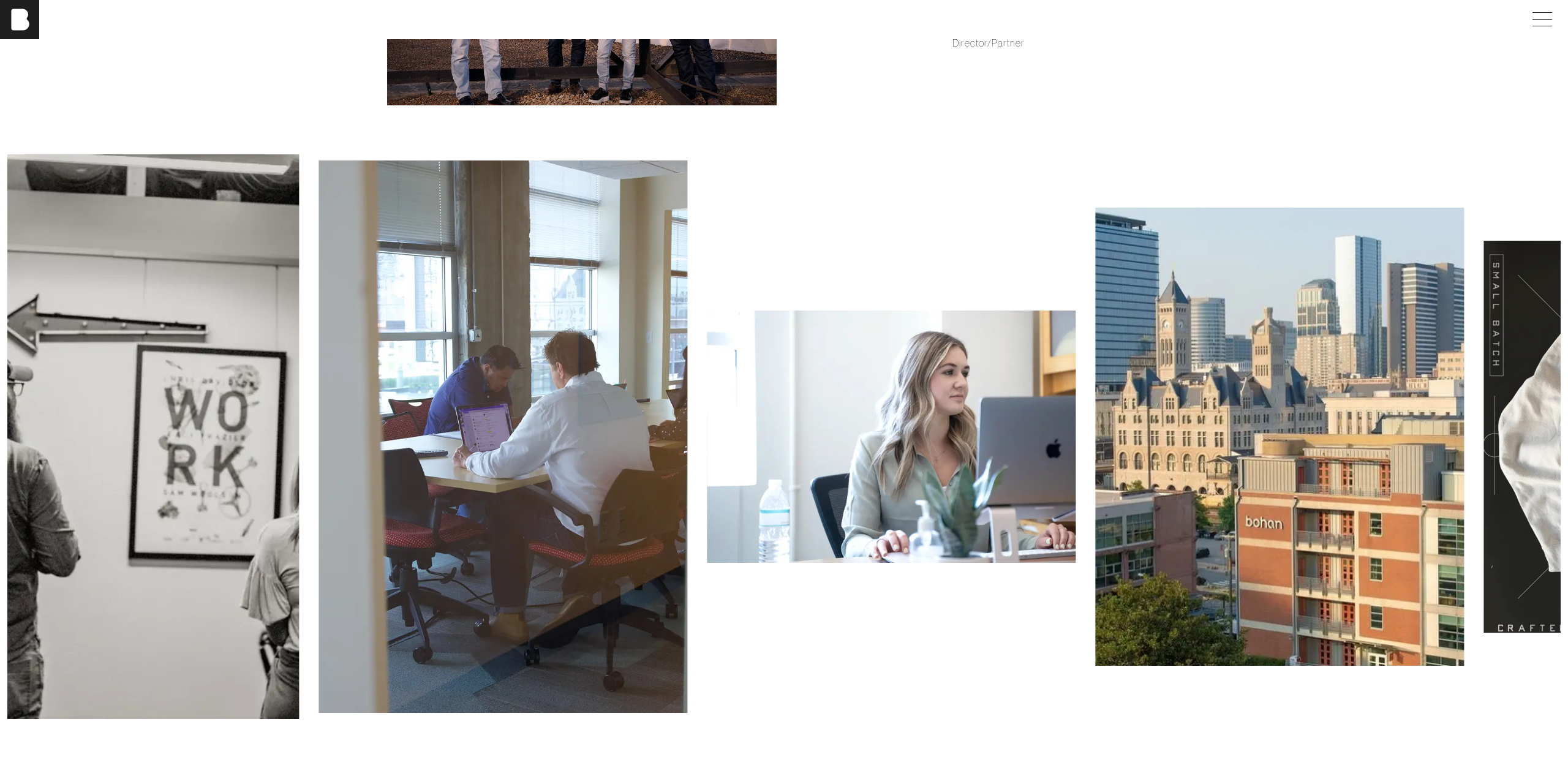
click at [859, 465] on img at bounding box center [891, 437] width 369 height 252
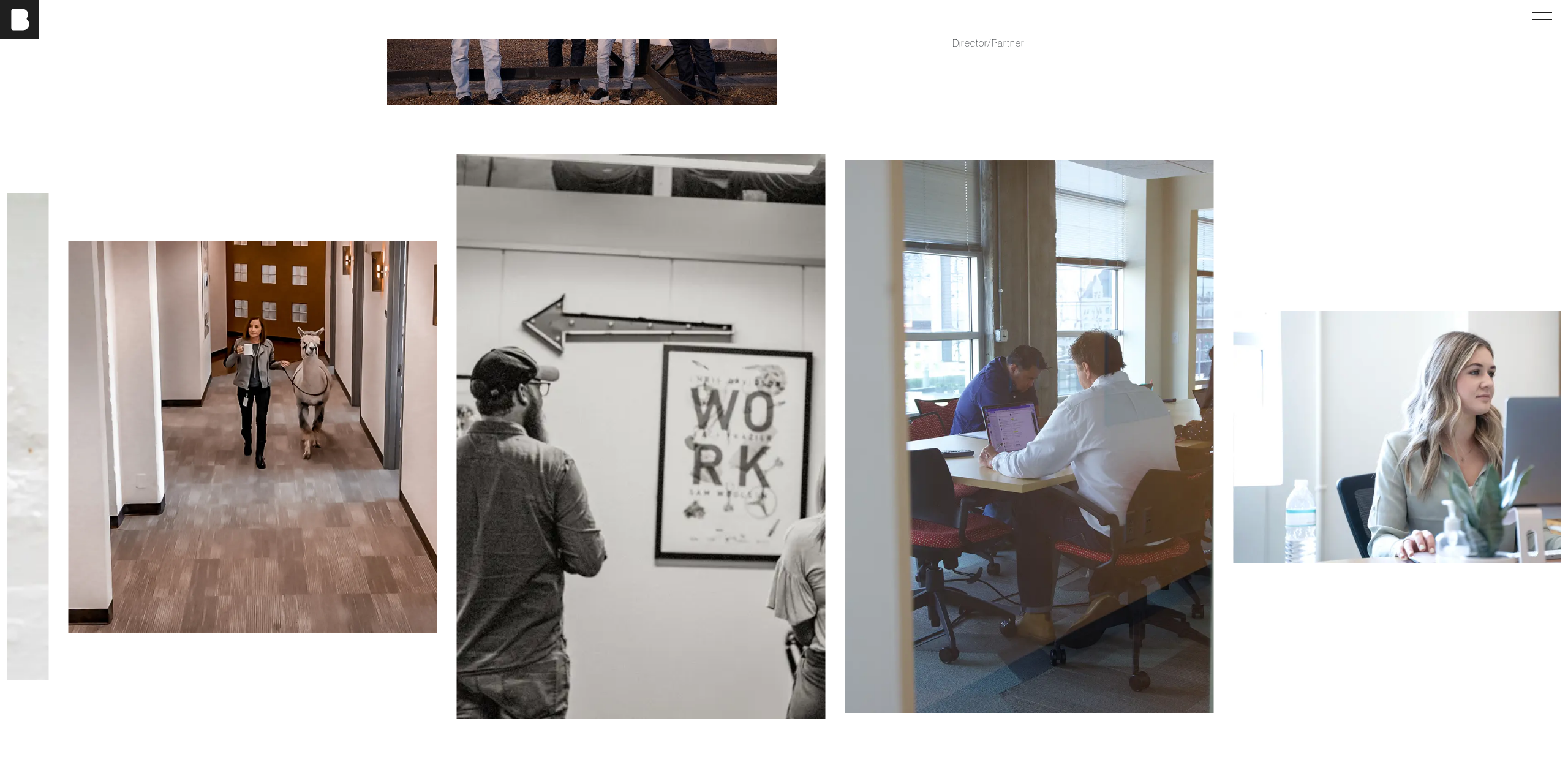
click at [1021, 492] on img at bounding box center [1029, 437] width 369 height 552
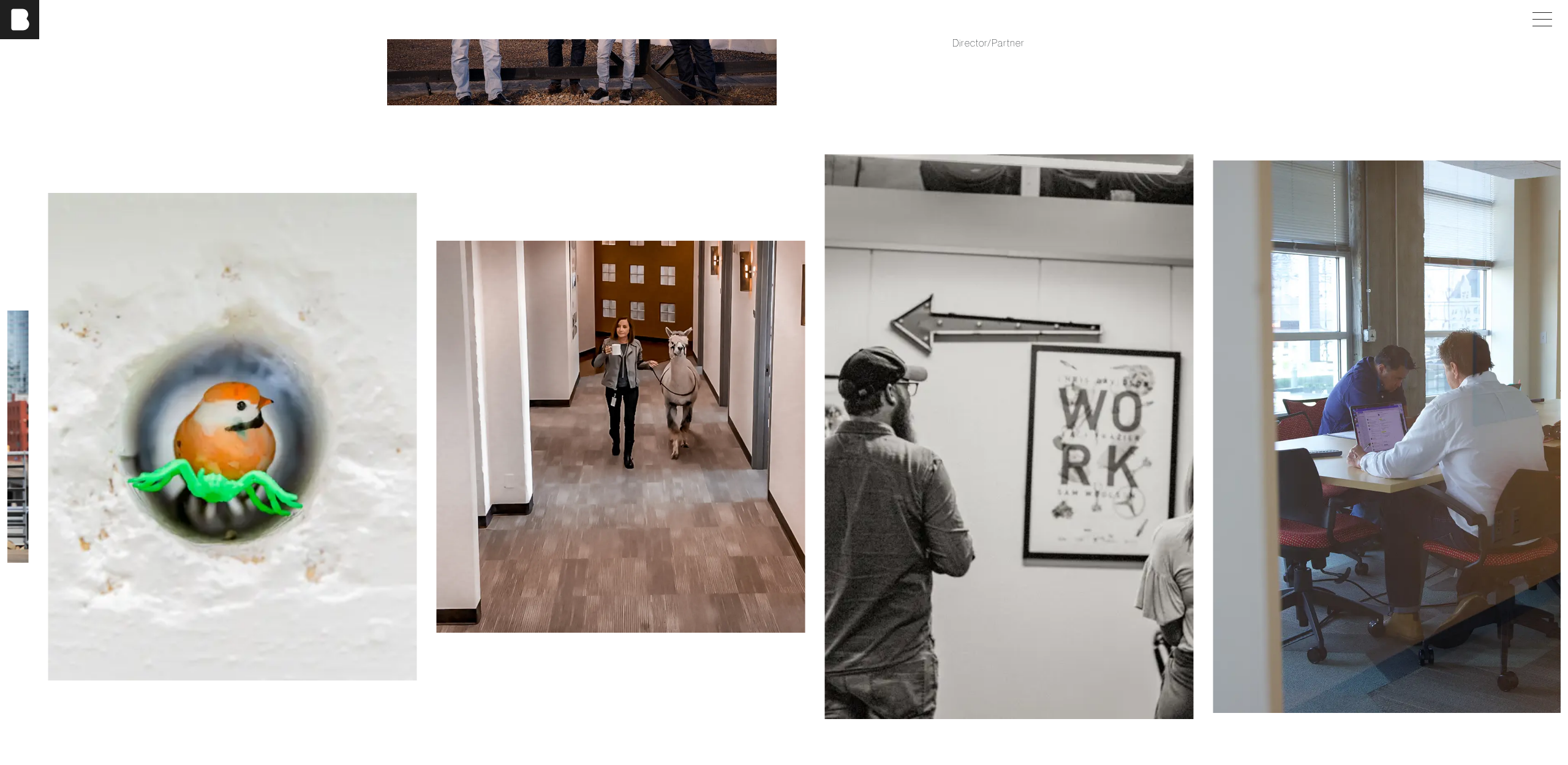
click at [953, 496] on img at bounding box center [1009, 437] width 369 height 566
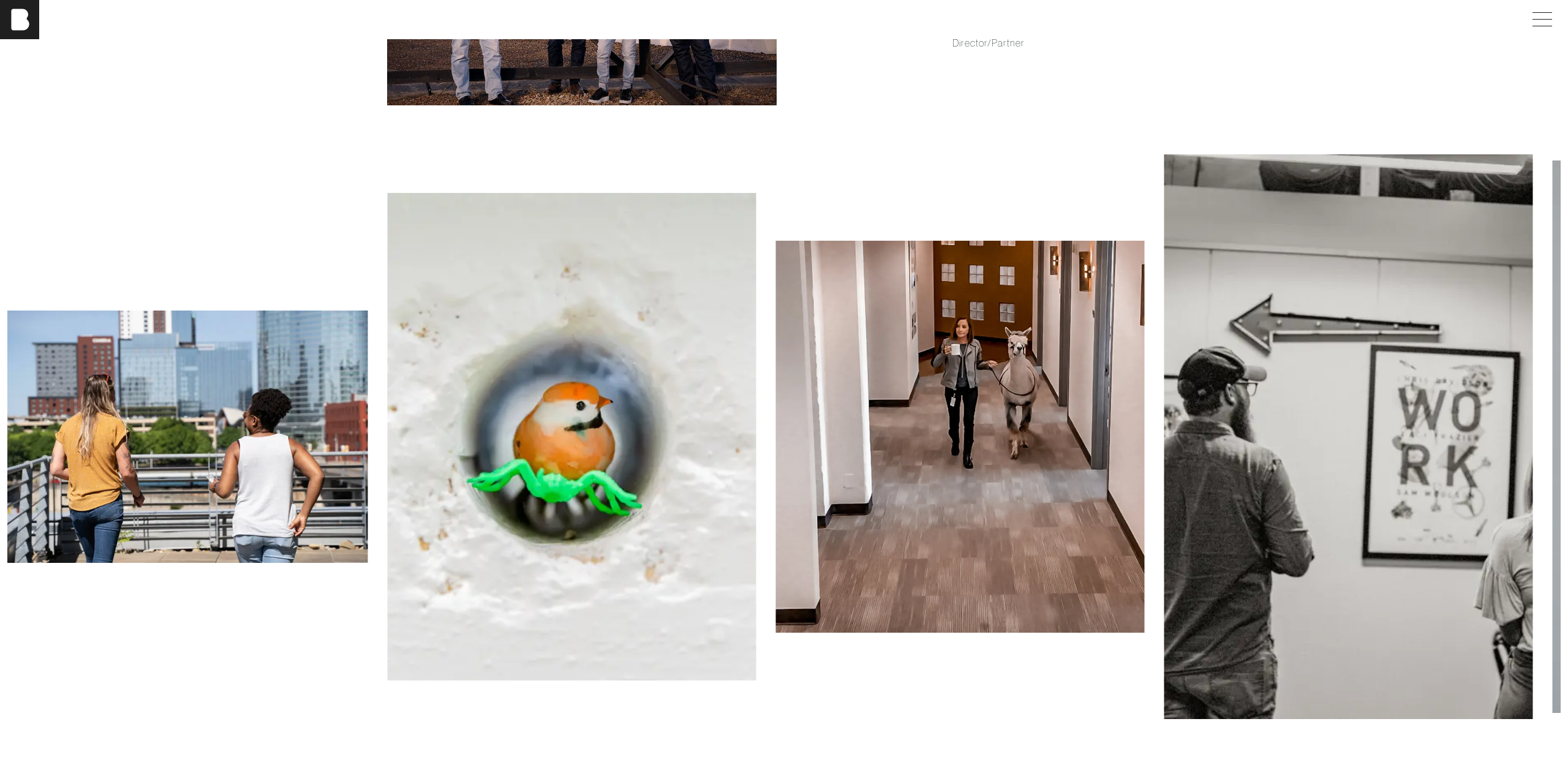
click at [525, 428] on img at bounding box center [572, 436] width 369 height 487
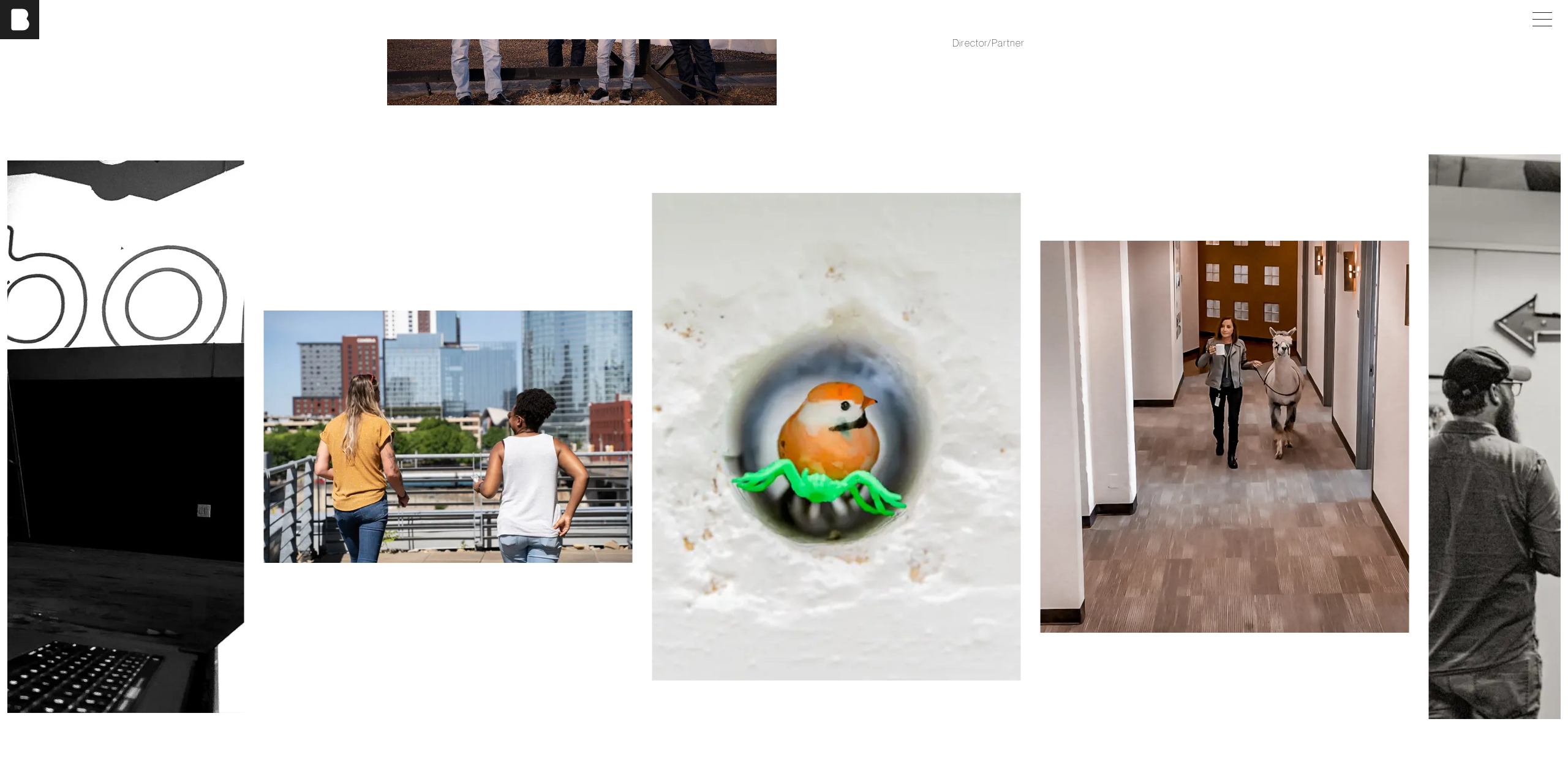
click at [546, 434] on img at bounding box center [448, 437] width 369 height 252
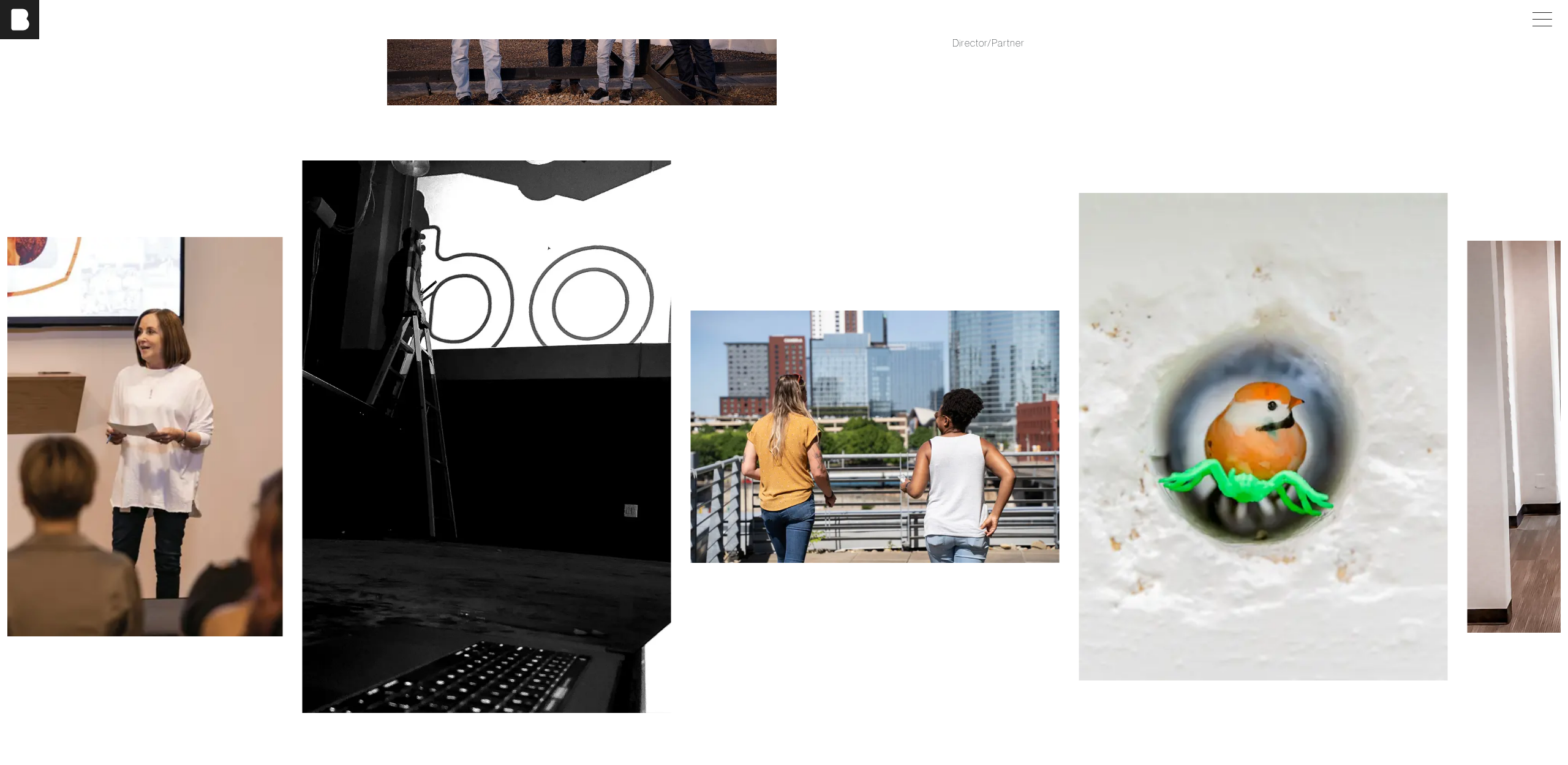
click at [742, 425] on img at bounding box center [875, 437] width 369 height 252
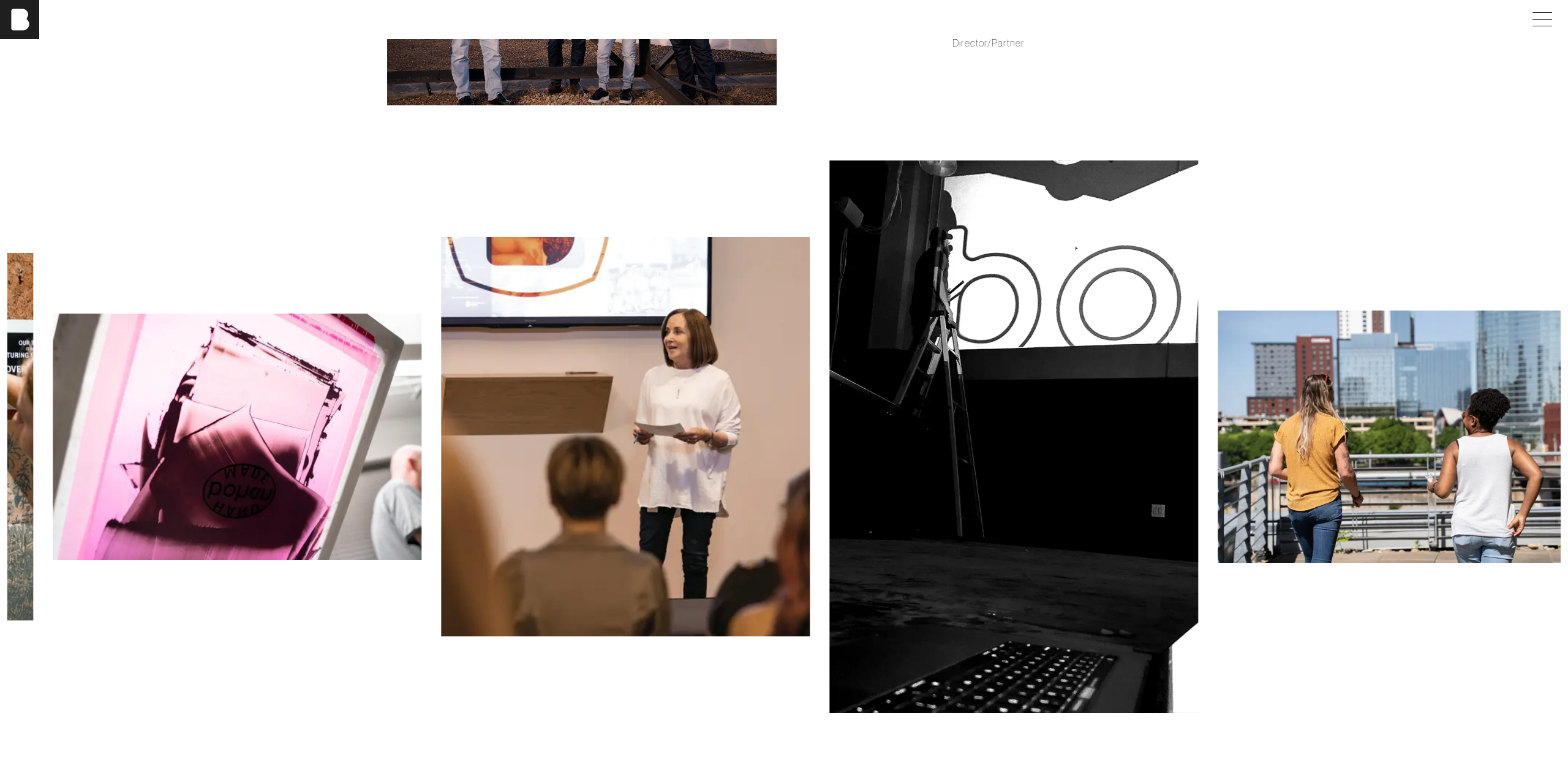
click at [602, 424] on img at bounding box center [625, 437] width 369 height 399
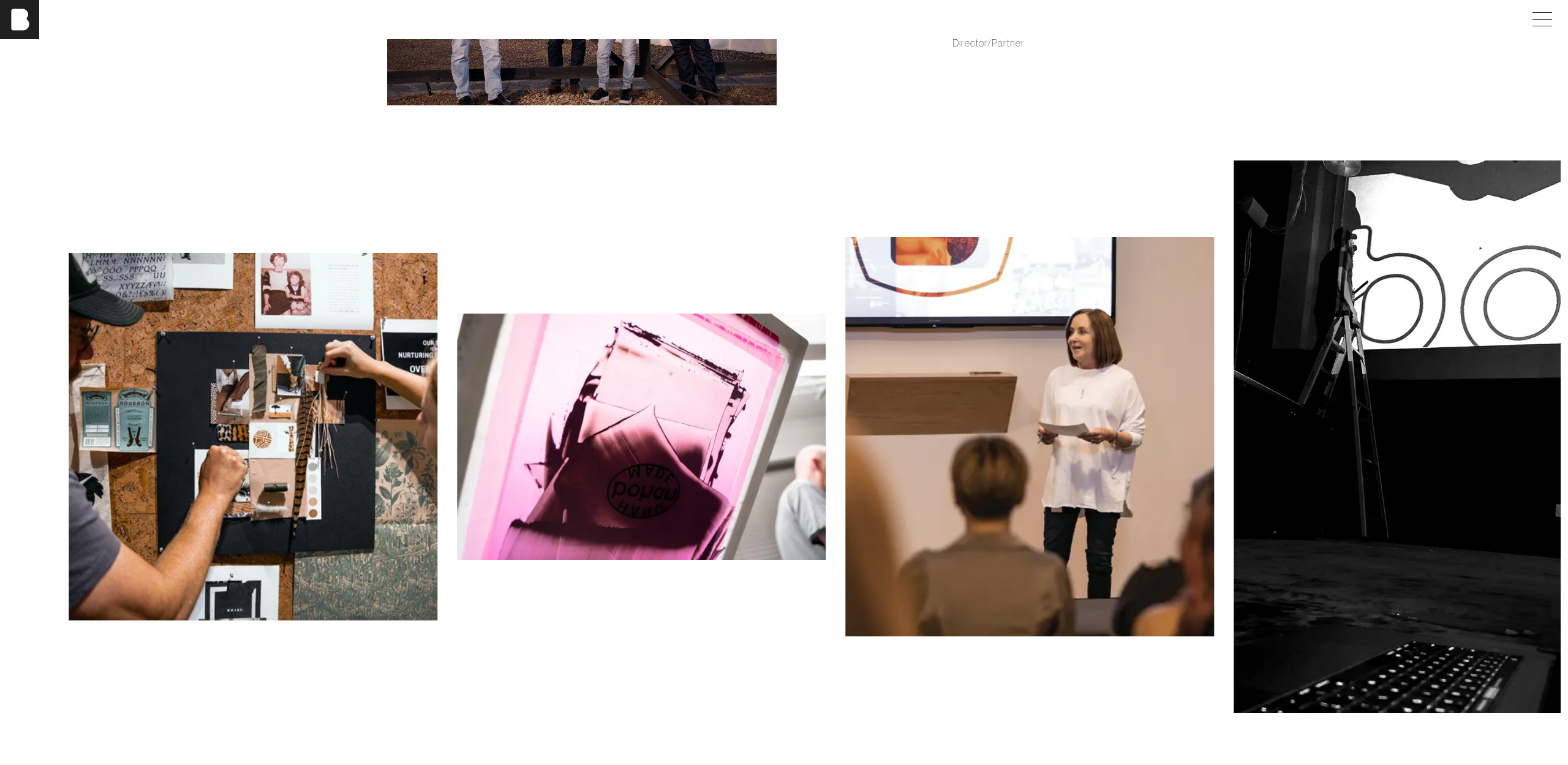
click at [733, 402] on img at bounding box center [641, 436] width 369 height 245
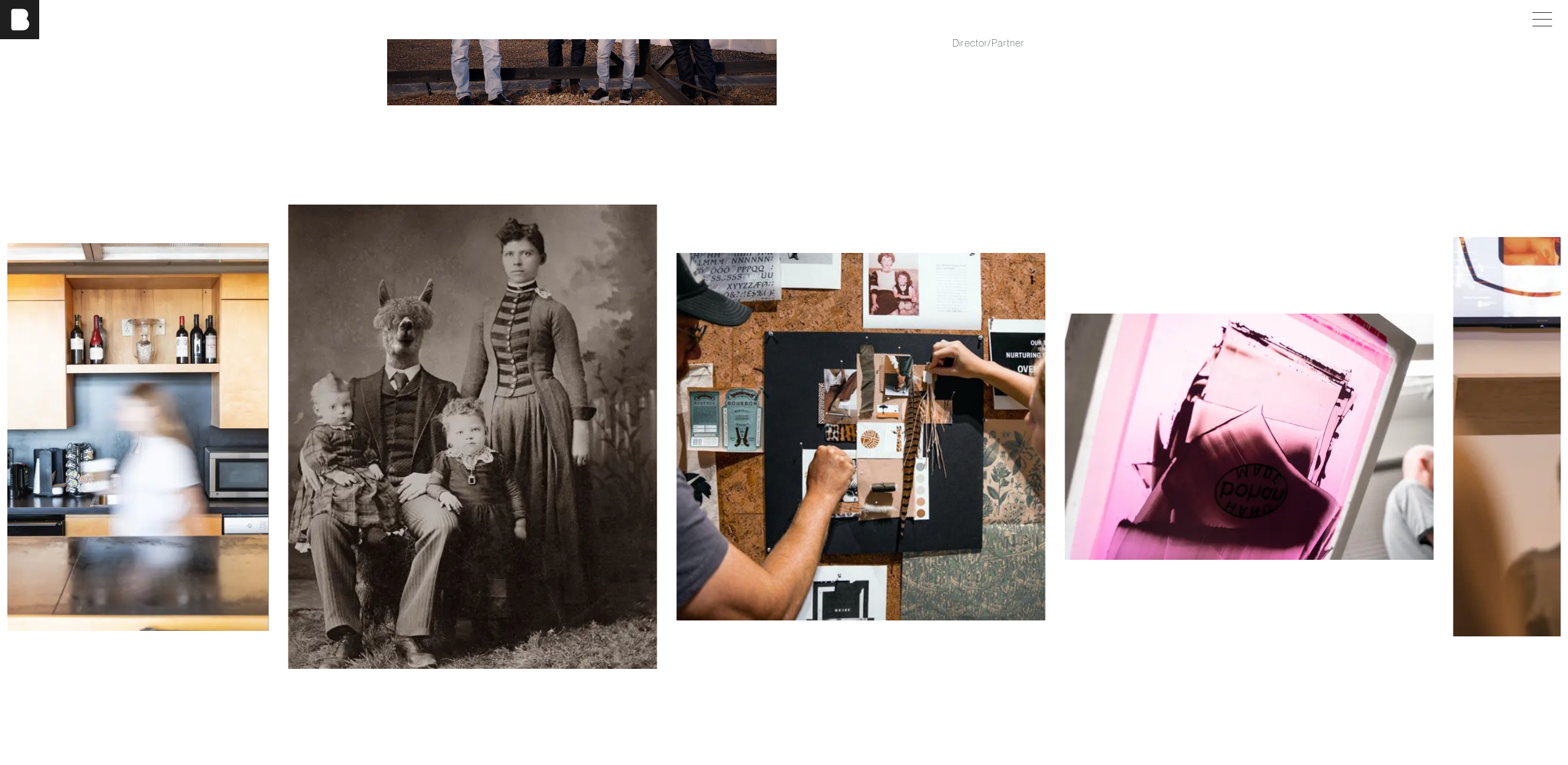
click at [736, 423] on img at bounding box center [861, 437] width 369 height 368
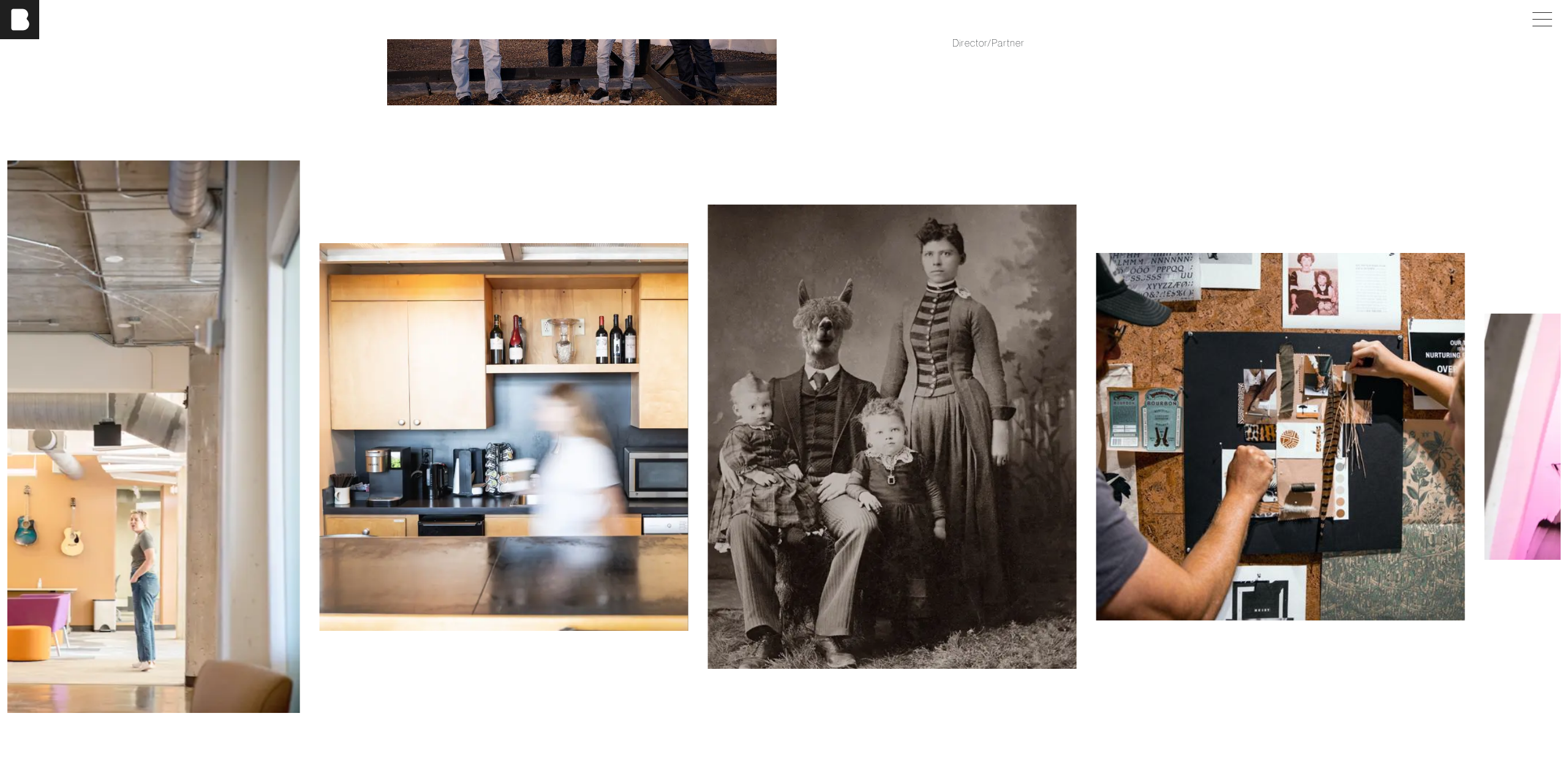
click at [768, 416] on img at bounding box center [892, 436] width 369 height 464
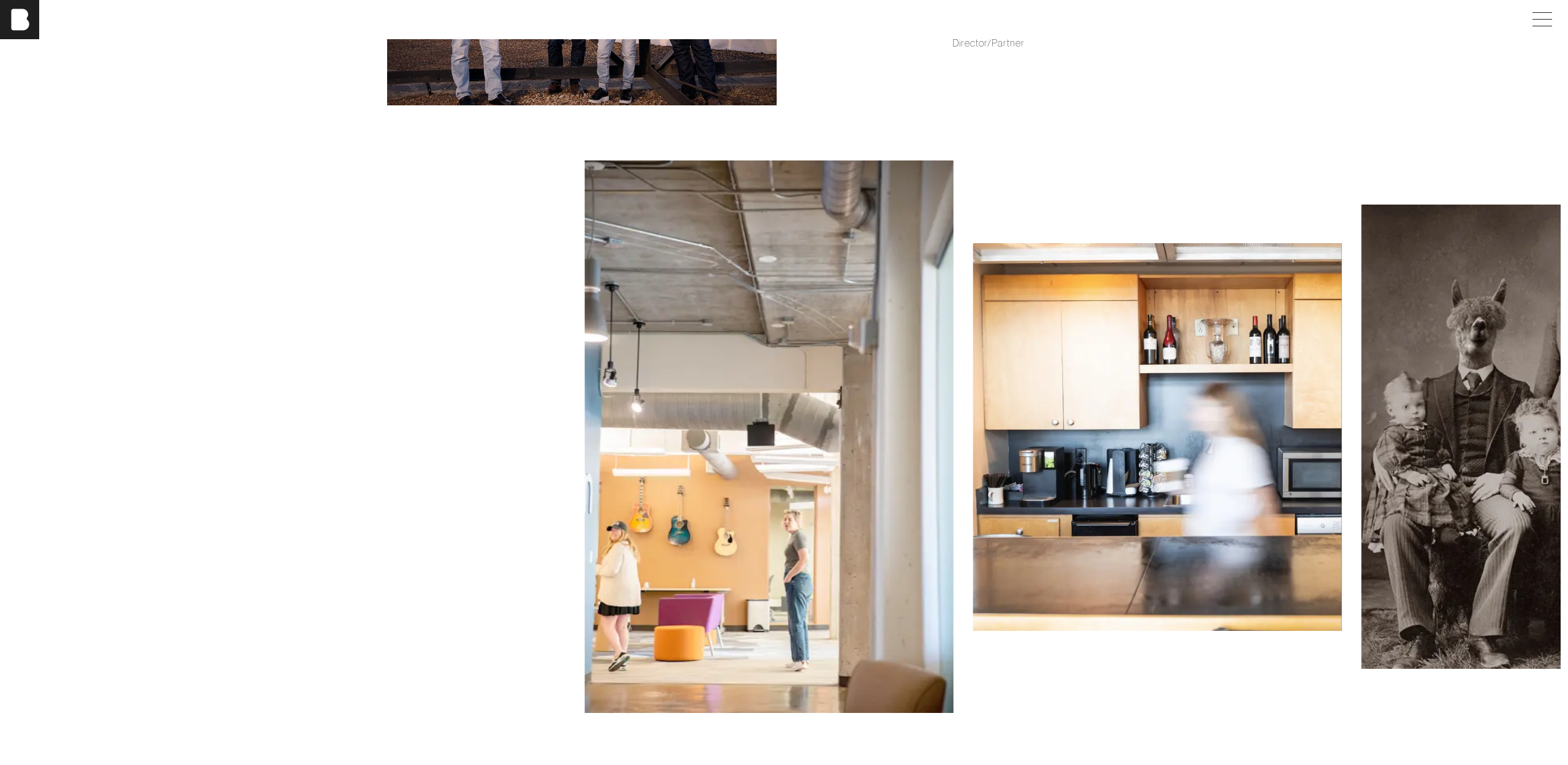
click at [1017, 390] on img at bounding box center [1157, 437] width 369 height 388
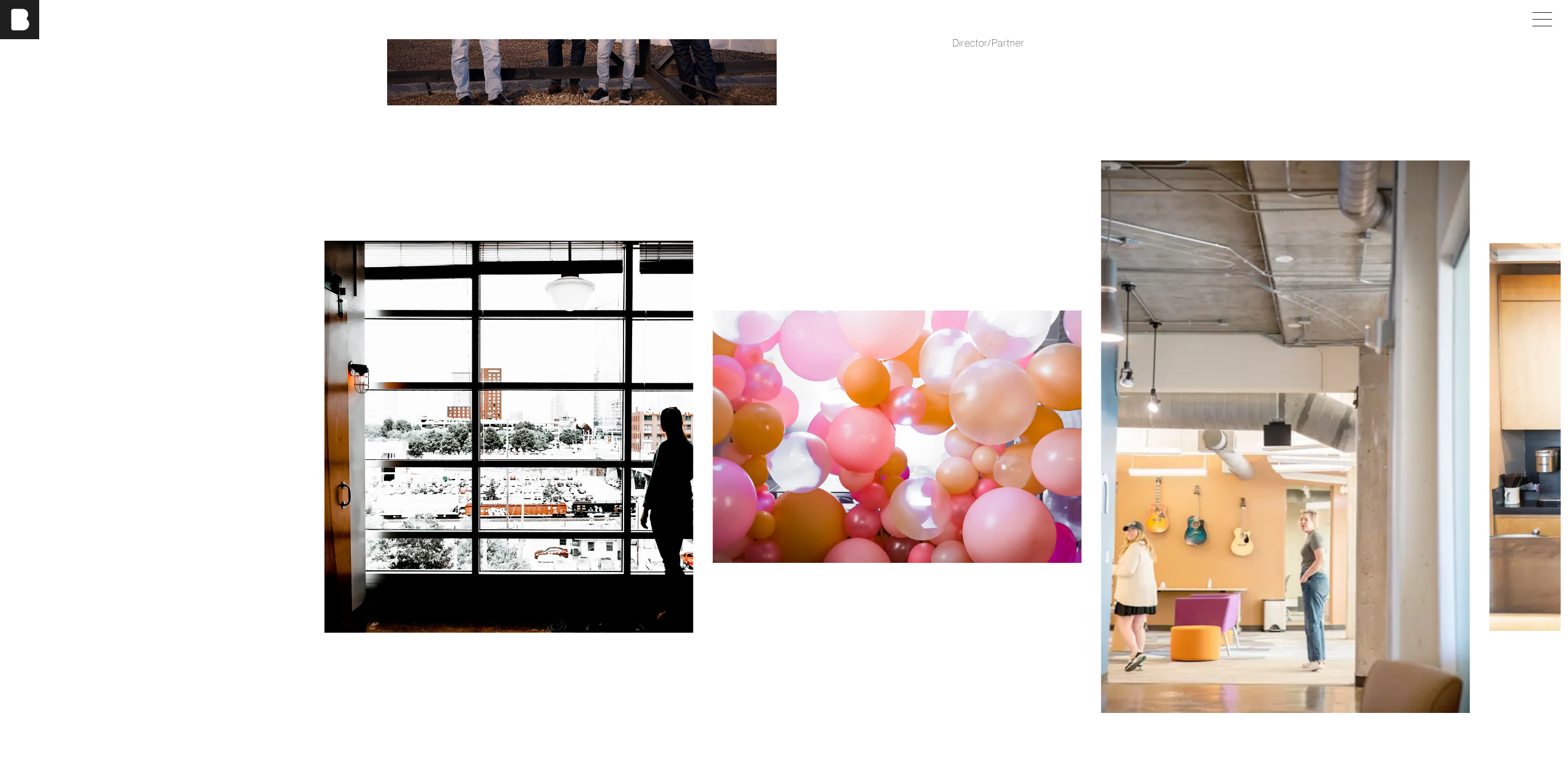
click at [920, 398] on img at bounding box center [897, 437] width 369 height 252
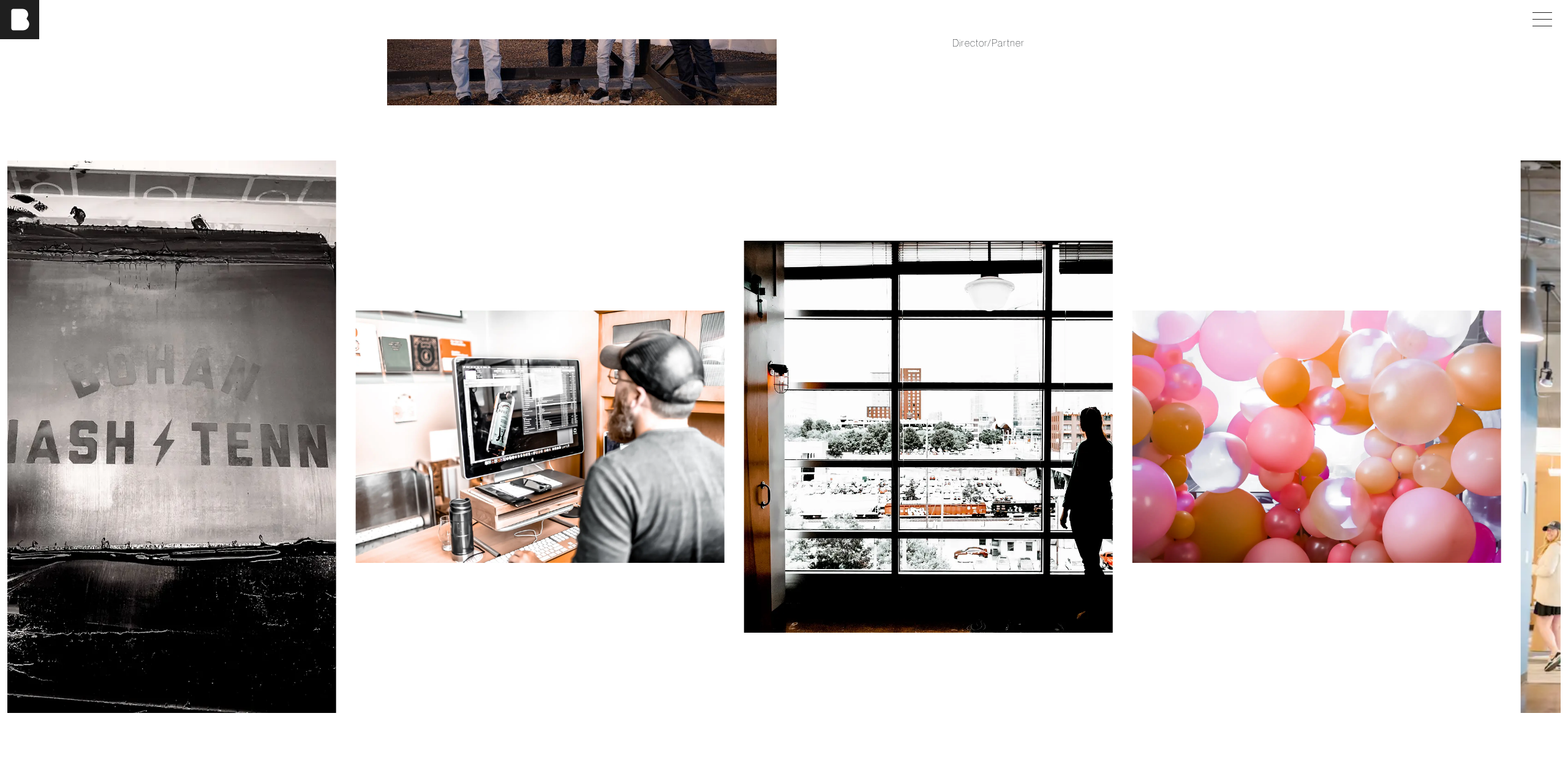
click at [766, 388] on img at bounding box center [928, 437] width 369 height 393
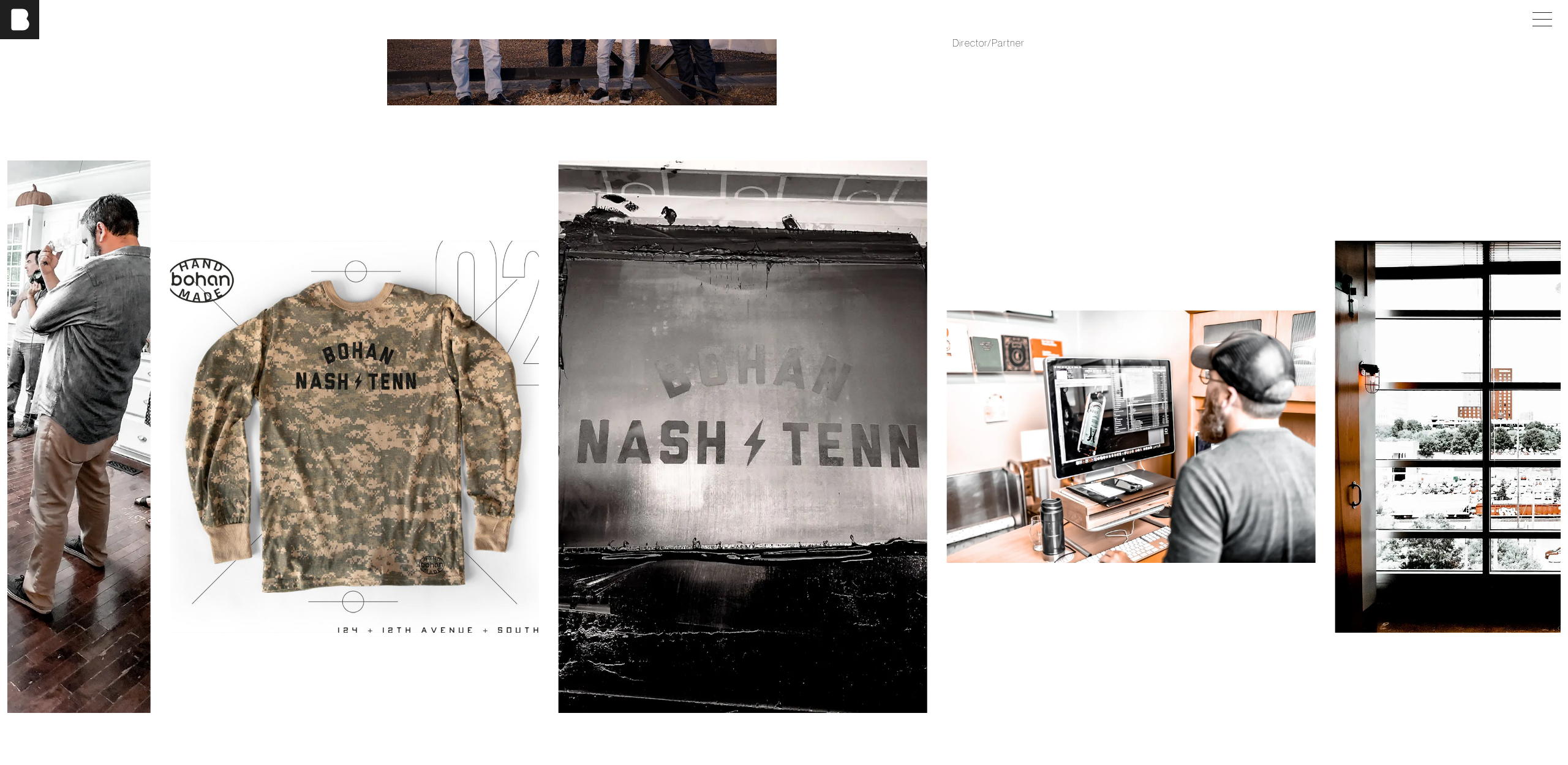
click at [802, 399] on img at bounding box center [742, 437] width 369 height 552
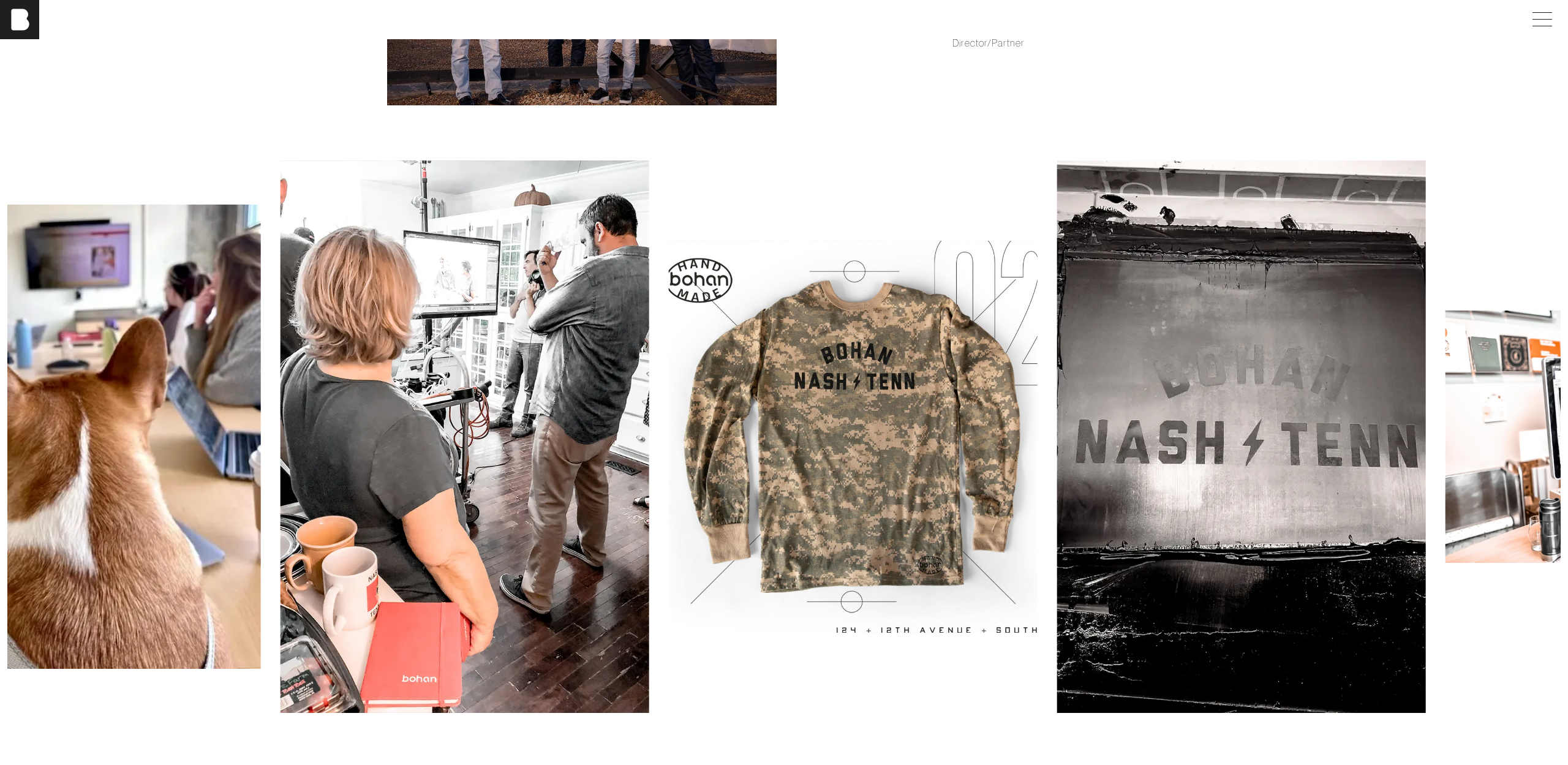
click at [806, 418] on img at bounding box center [853, 437] width 369 height 393
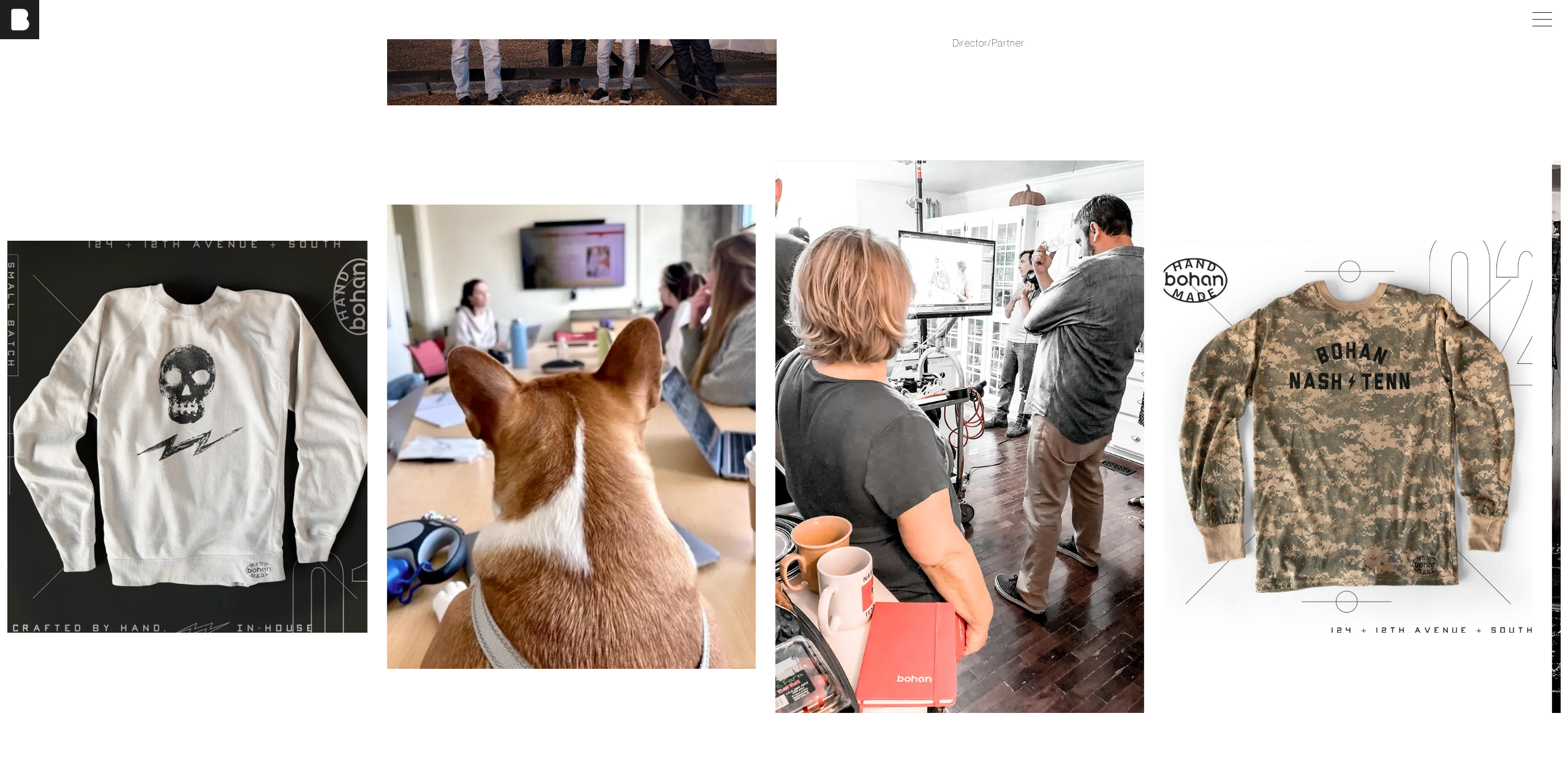
click at [756, 427] on img at bounding box center [571, 437] width 369 height 465
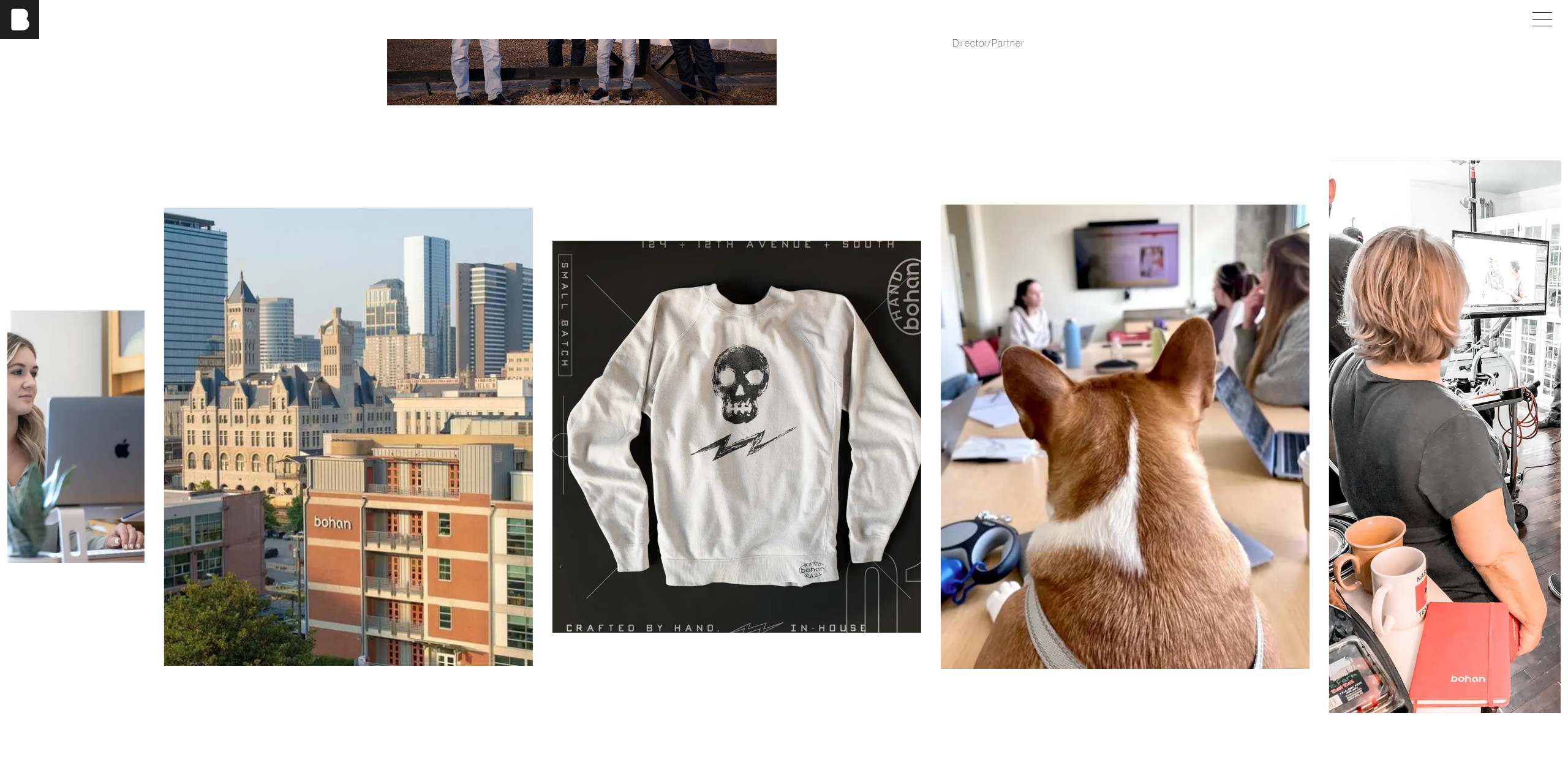
click at [785, 426] on img at bounding box center [736, 437] width 369 height 393
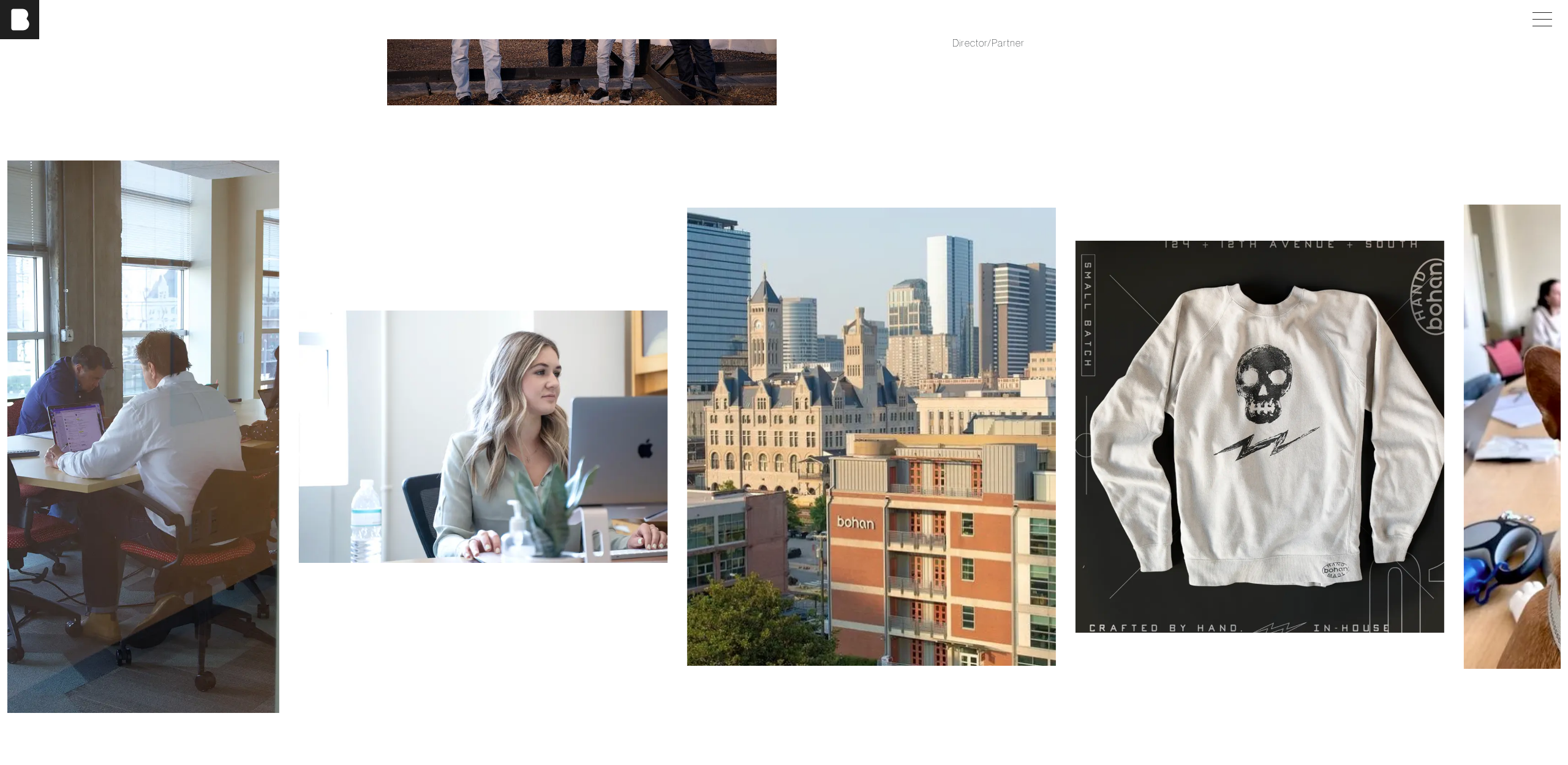
click at [785, 426] on img at bounding box center [871, 436] width 369 height 458
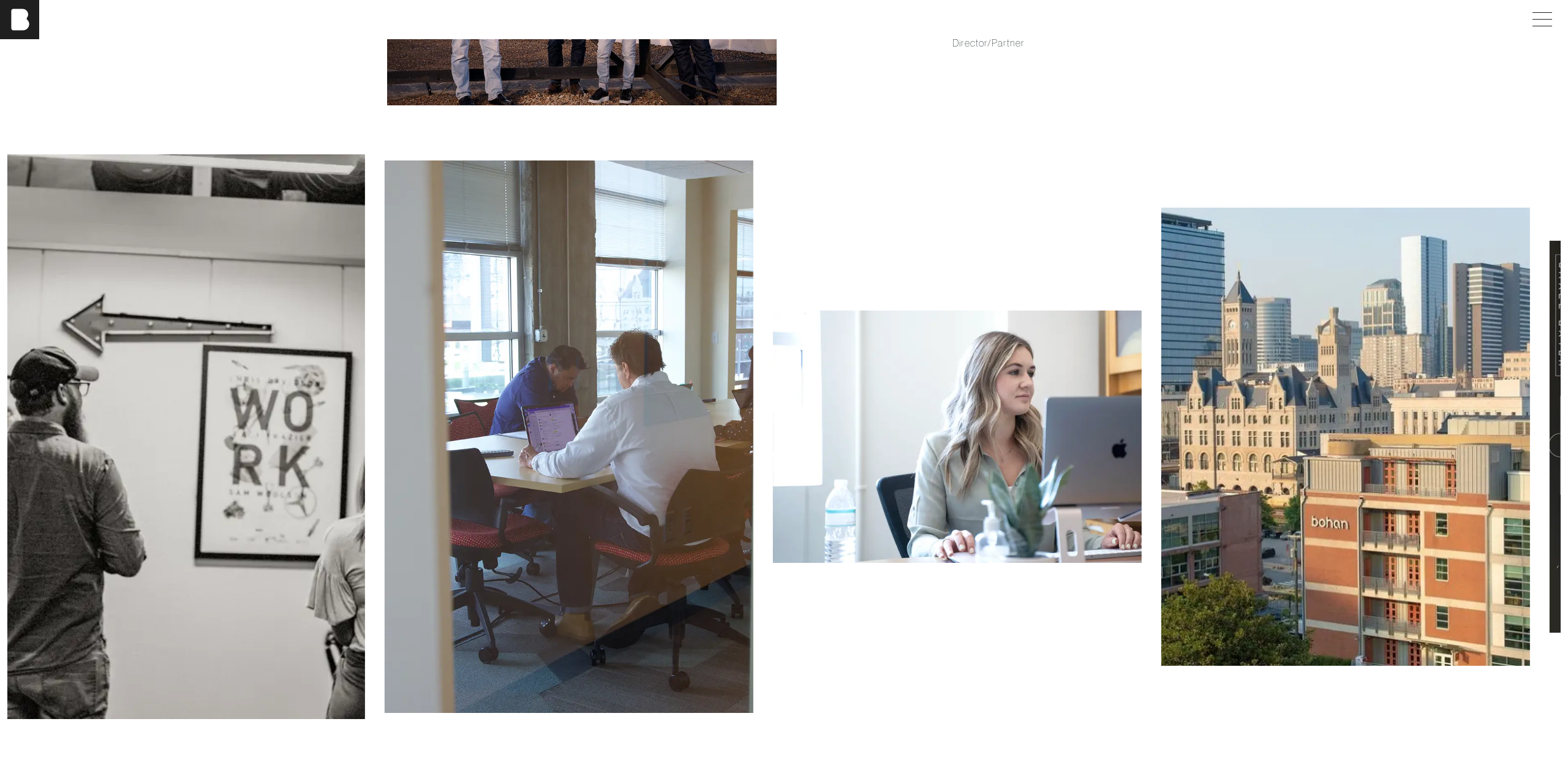
click at [698, 438] on img at bounding box center [569, 437] width 369 height 552
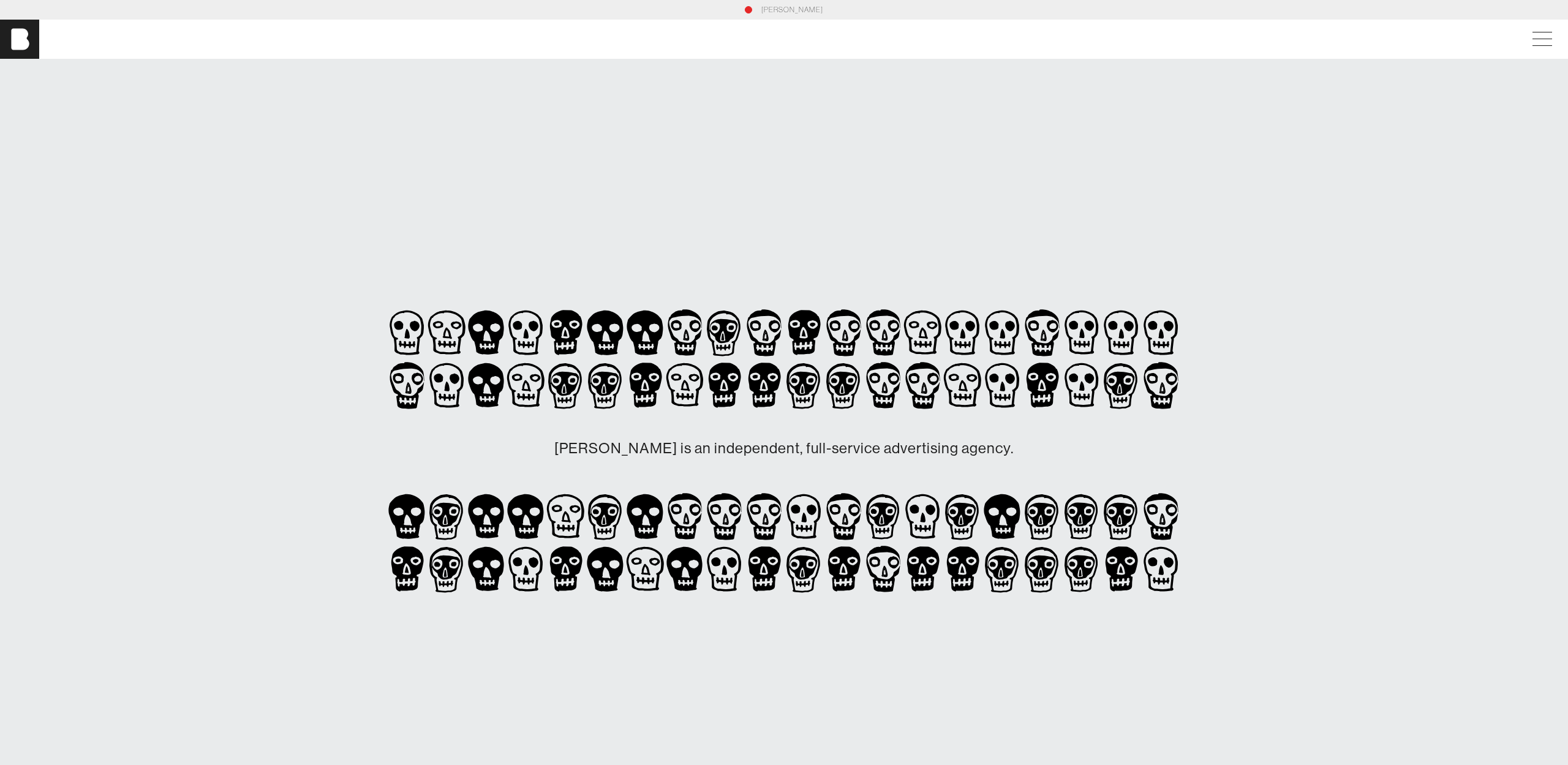
scroll to position [0, 0]
click at [30, 40] on img at bounding box center [19, 39] width 39 height 39
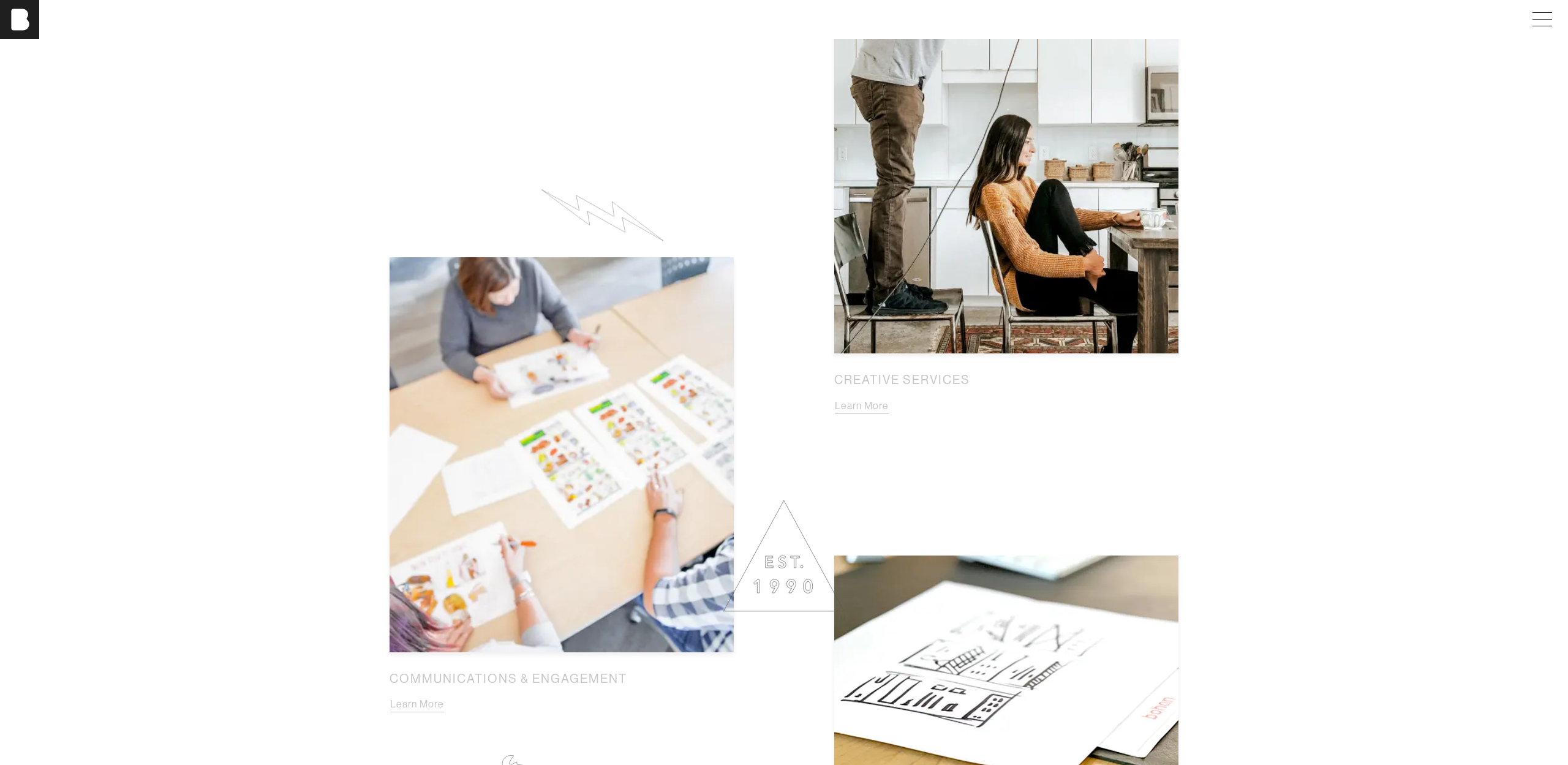
scroll to position [1293, 0]
